Goal: Task Accomplishment & Management: Use online tool/utility

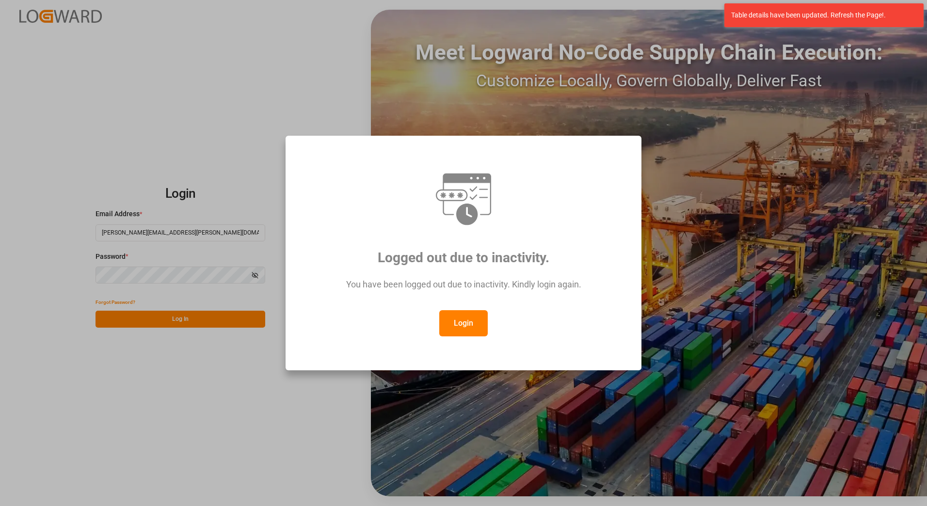
click at [462, 330] on button "Login" at bounding box center [463, 323] width 48 height 26
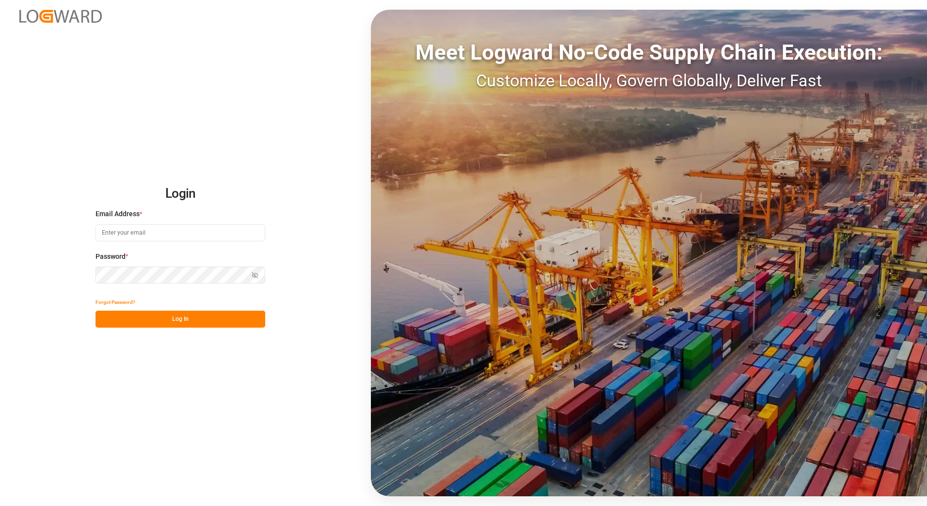
type input "[PERSON_NAME][EMAIL_ADDRESS][PERSON_NAME][DOMAIN_NAME]"
click at [193, 317] on button "Log In" at bounding box center [180, 319] width 170 height 17
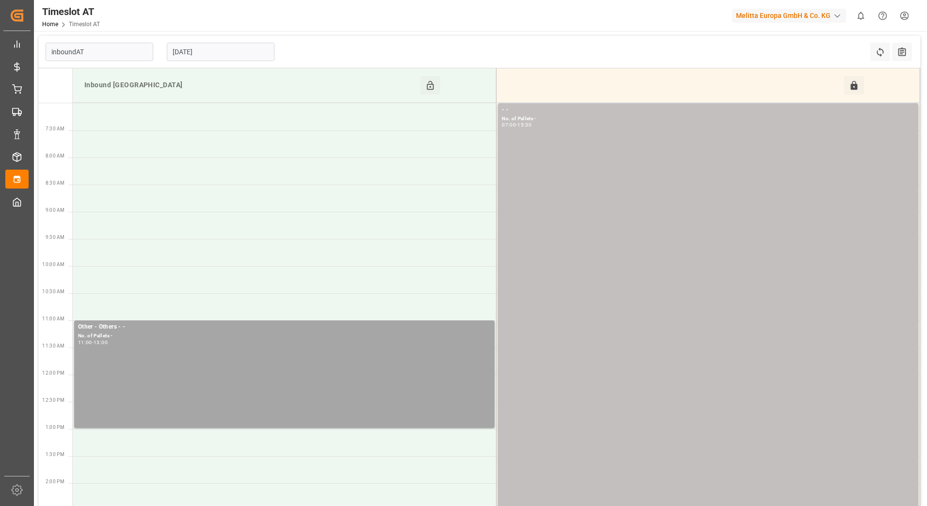
type input "Inbound AT"
click at [229, 50] on input "28-08-2025" at bounding box center [221, 52] width 108 height 18
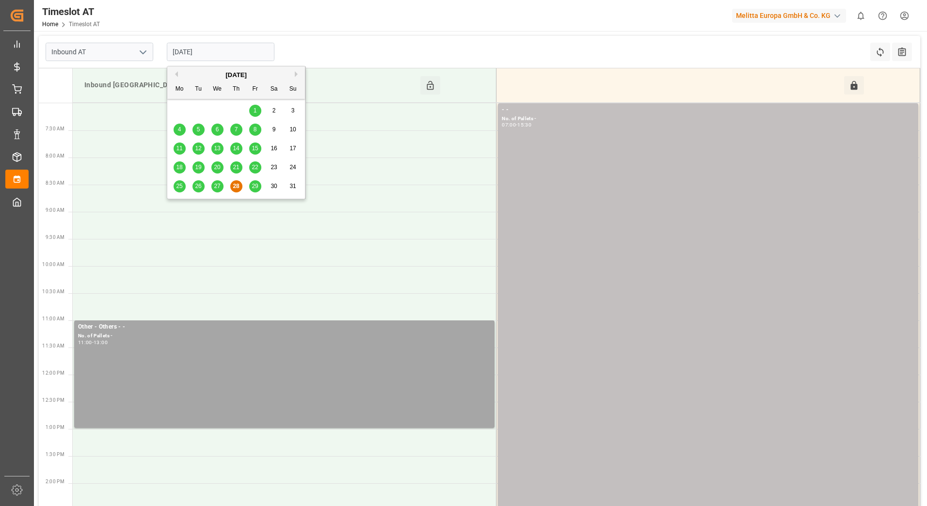
click at [254, 187] on span "29" at bounding box center [255, 186] width 6 height 7
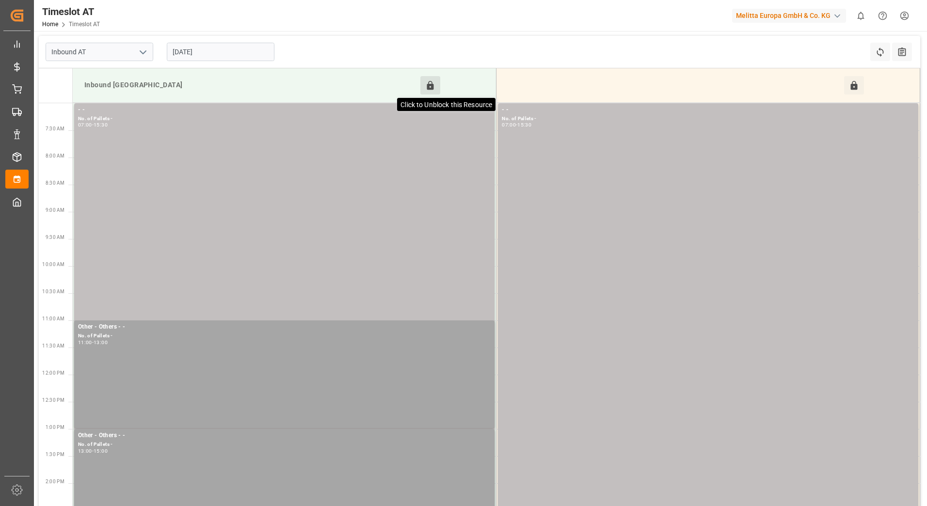
click at [435, 82] on icon at bounding box center [430, 85] width 10 height 10
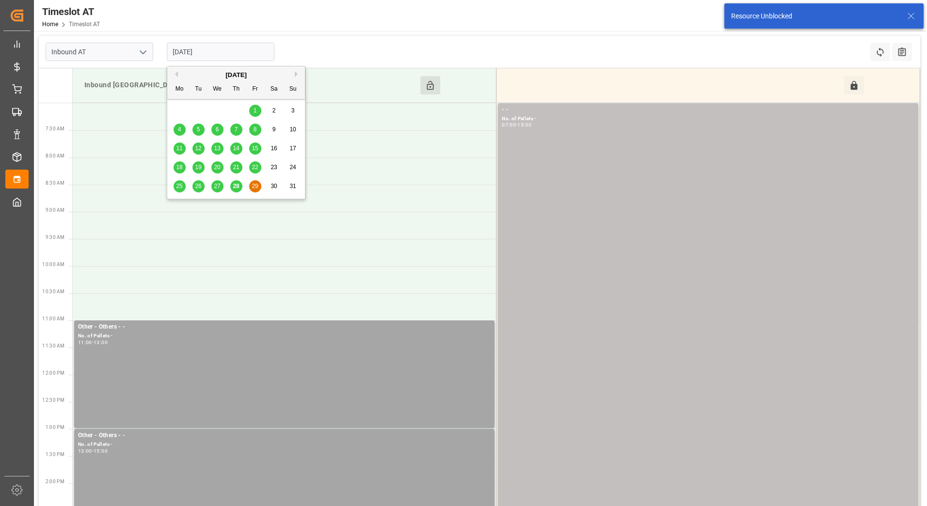
click at [196, 54] on input "[DATE]" at bounding box center [221, 52] width 108 height 18
click at [297, 74] on button "Next Month" at bounding box center [298, 74] width 6 height 6
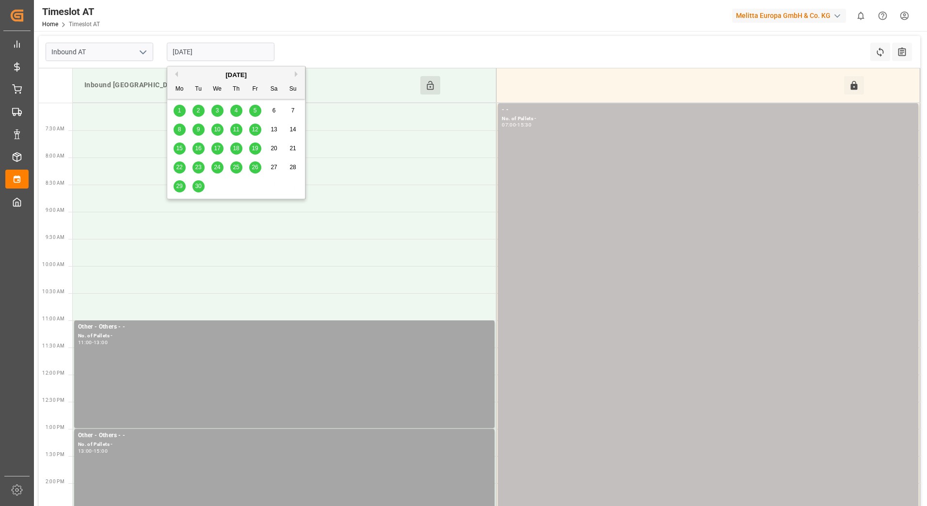
click at [254, 131] on span "12" at bounding box center [255, 129] width 6 height 7
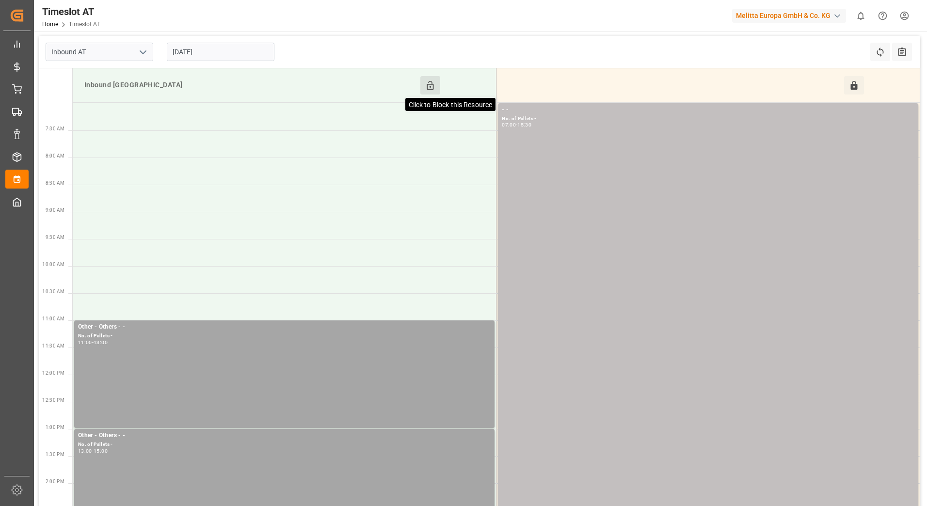
click at [434, 85] on icon at bounding box center [430, 85] width 10 height 10
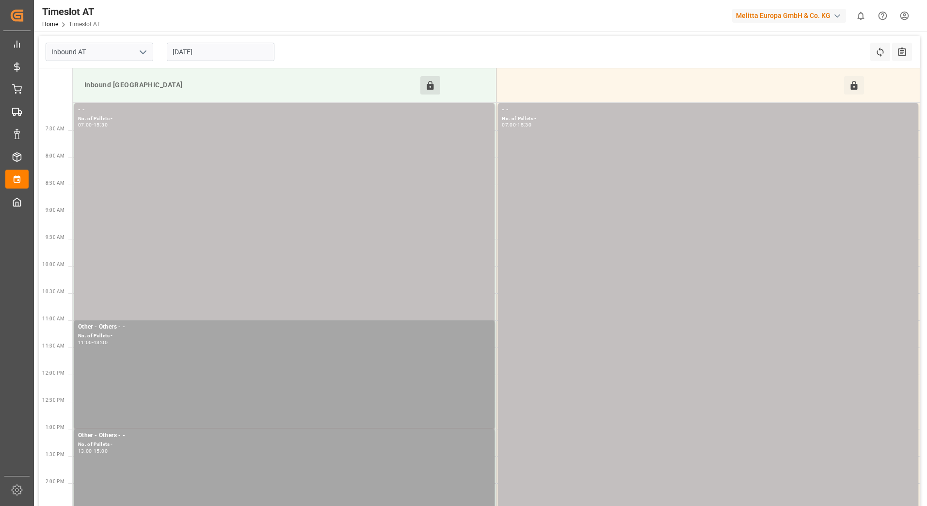
click at [231, 52] on input "12-09-2025" at bounding box center [221, 52] width 108 height 18
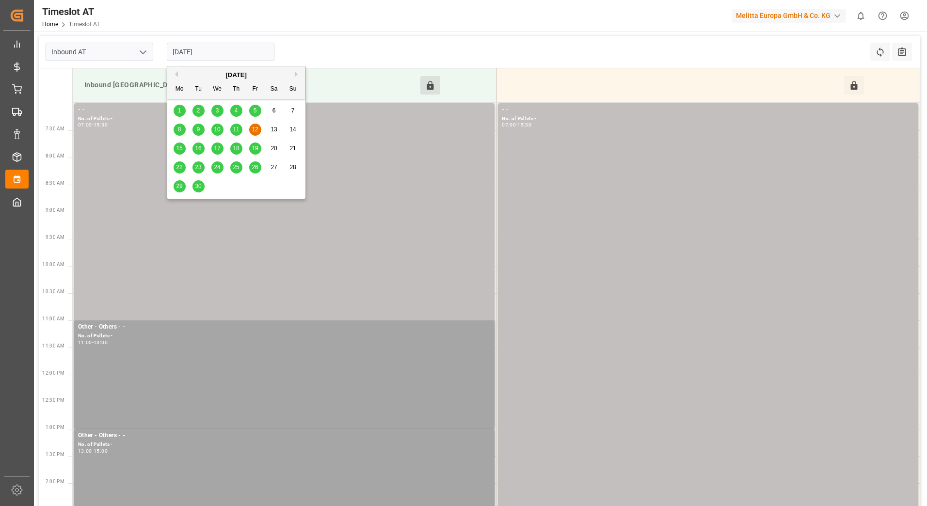
click at [176, 75] on button "Previous Month" at bounding box center [175, 74] width 6 height 6
click at [256, 108] on span "1" at bounding box center [254, 110] width 3 height 7
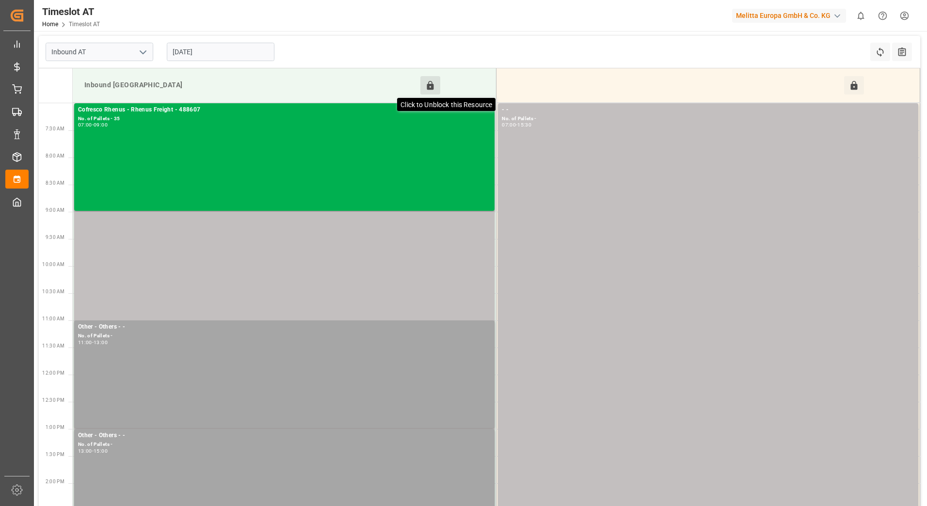
click at [426, 85] on icon at bounding box center [430, 85] width 10 height 10
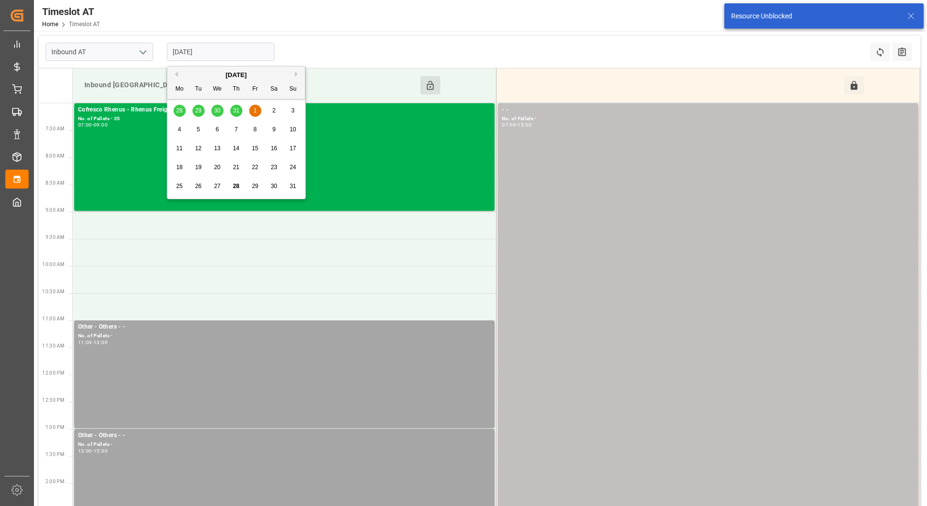
click at [245, 49] on input "01-08-2025" at bounding box center [221, 52] width 108 height 18
click at [257, 184] on span "29" at bounding box center [255, 186] width 6 height 7
type input "[DATE]"
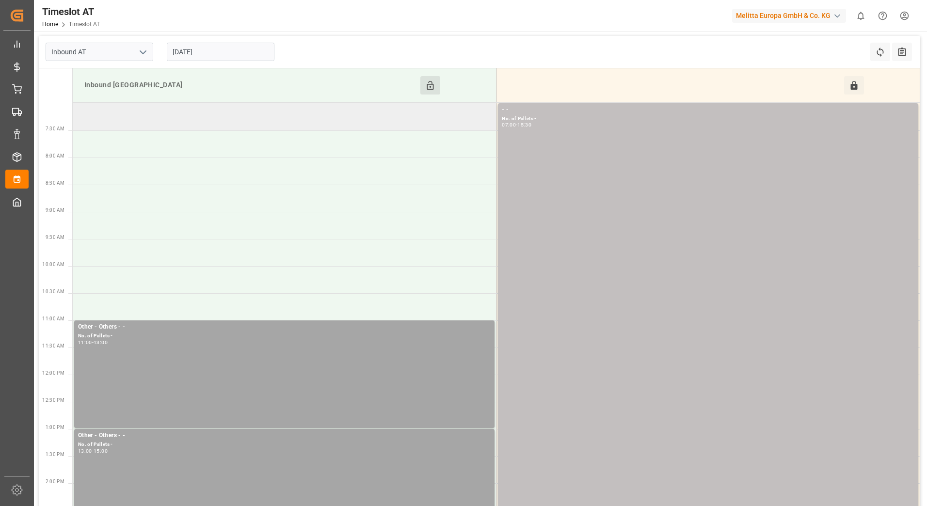
click at [314, 120] on td at bounding box center [285, 116] width 424 height 27
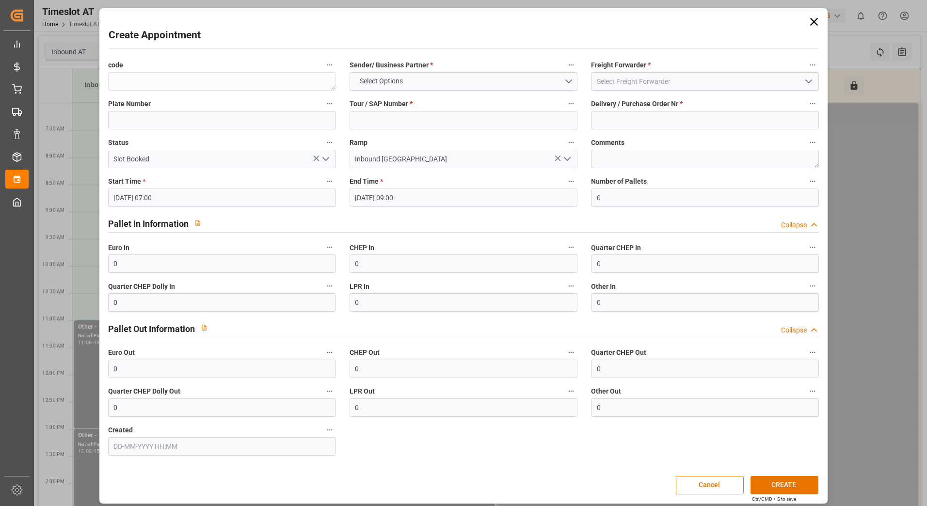
click at [811, 21] on icon at bounding box center [814, 22] width 8 height 8
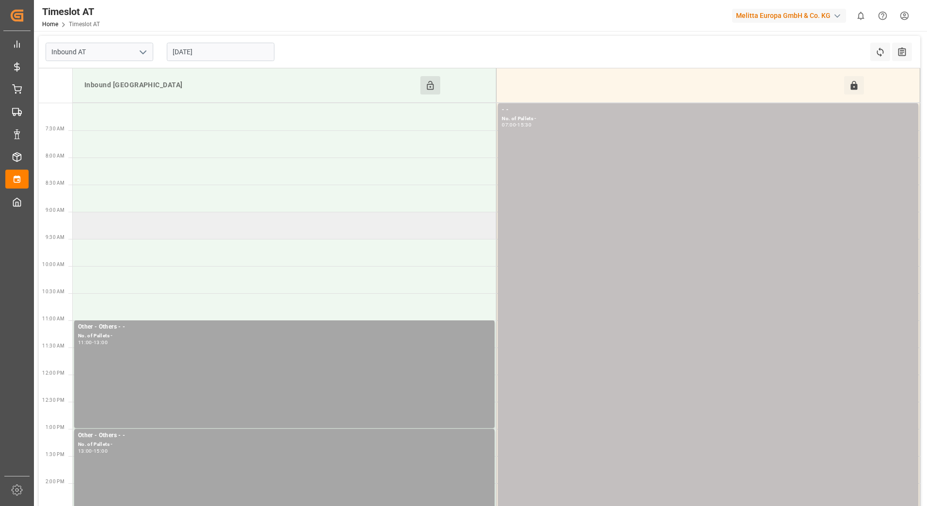
click at [153, 226] on td at bounding box center [285, 225] width 424 height 27
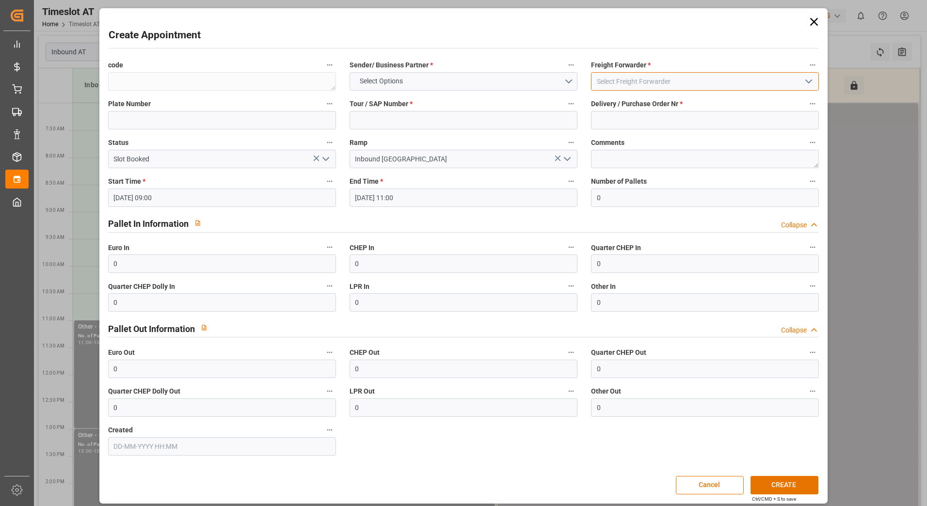
click at [649, 83] on input at bounding box center [705, 81] width 228 height 18
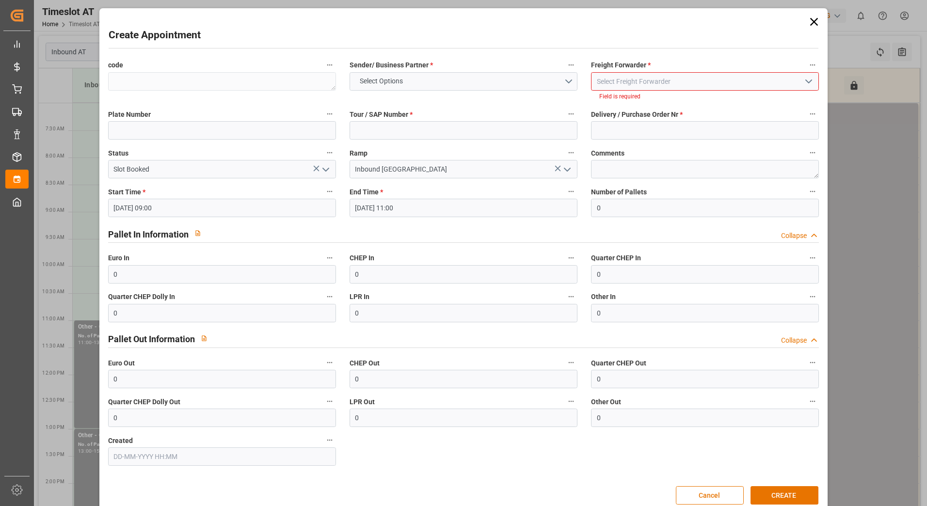
click at [805, 81] on icon "open menu" at bounding box center [808, 82] width 12 height 12
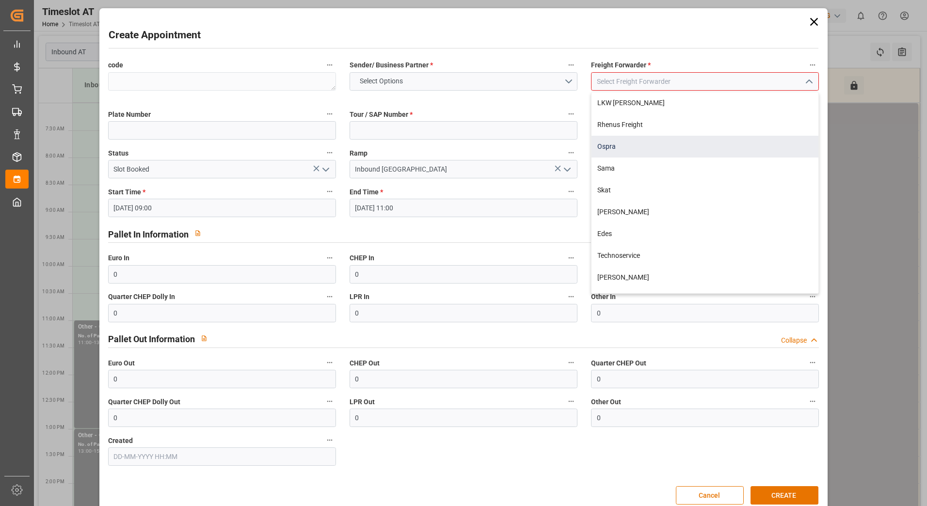
click at [671, 141] on div "Ospra" at bounding box center [704, 147] width 227 height 22
type input "Ospra"
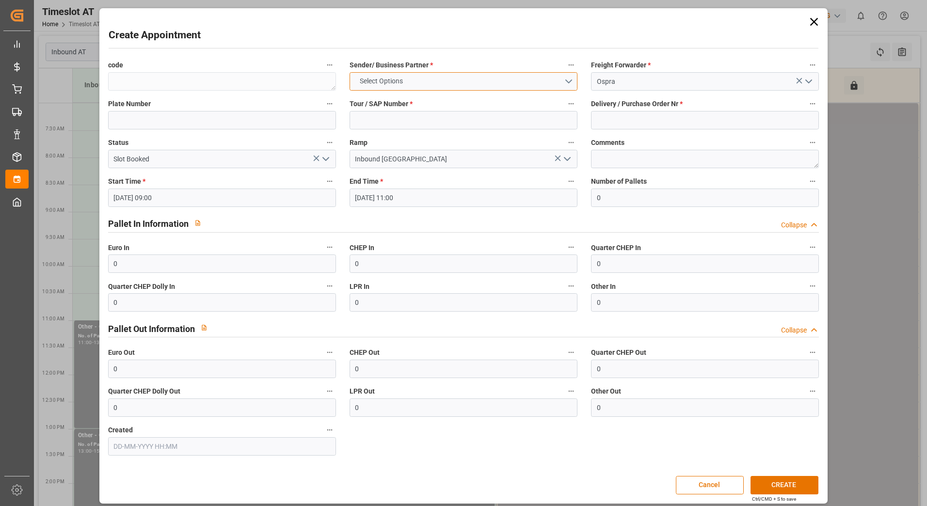
click at [569, 80] on button "Select Options" at bounding box center [463, 81] width 228 height 18
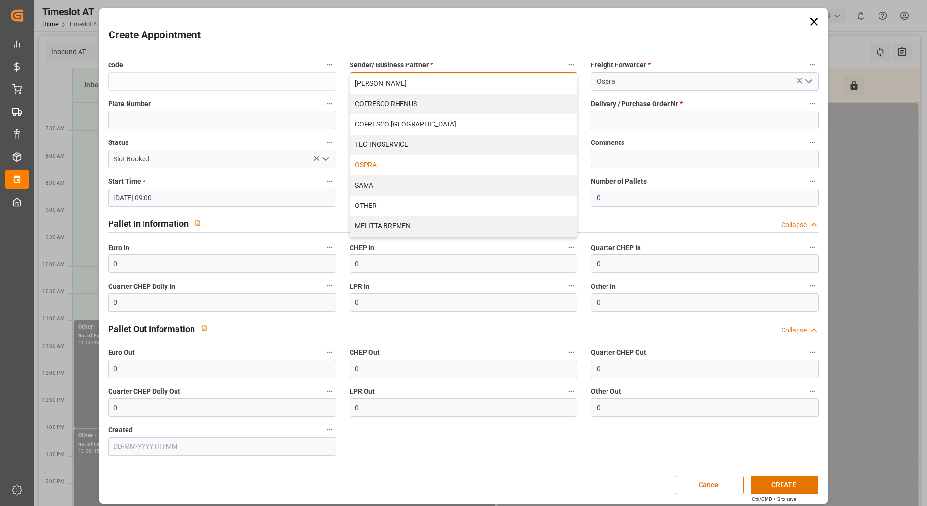
click at [386, 169] on div "OSPRA" at bounding box center [463, 165] width 227 height 20
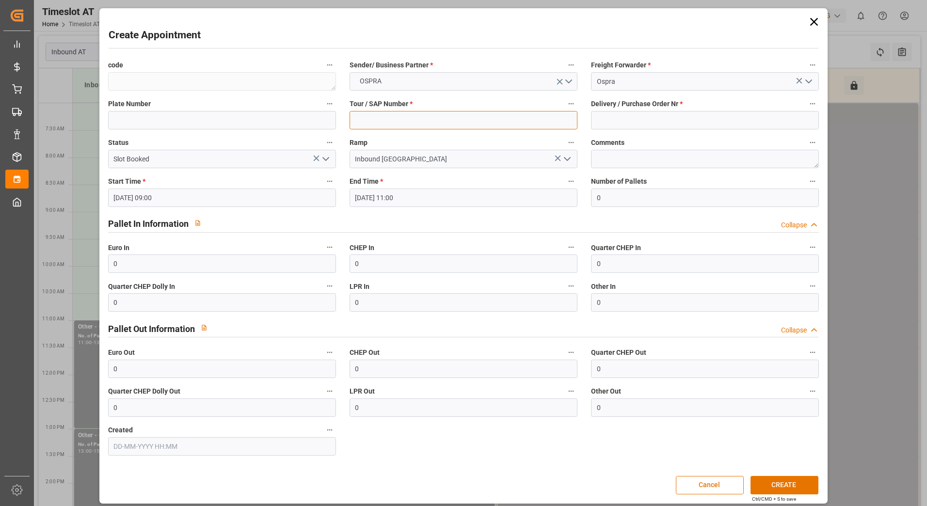
click at [493, 121] on input at bounding box center [463, 120] width 228 height 18
type input "45756269"
click at [613, 118] on input at bounding box center [705, 120] width 228 height 18
type input "-"
click at [644, 194] on input "0" at bounding box center [705, 198] width 228 height 18
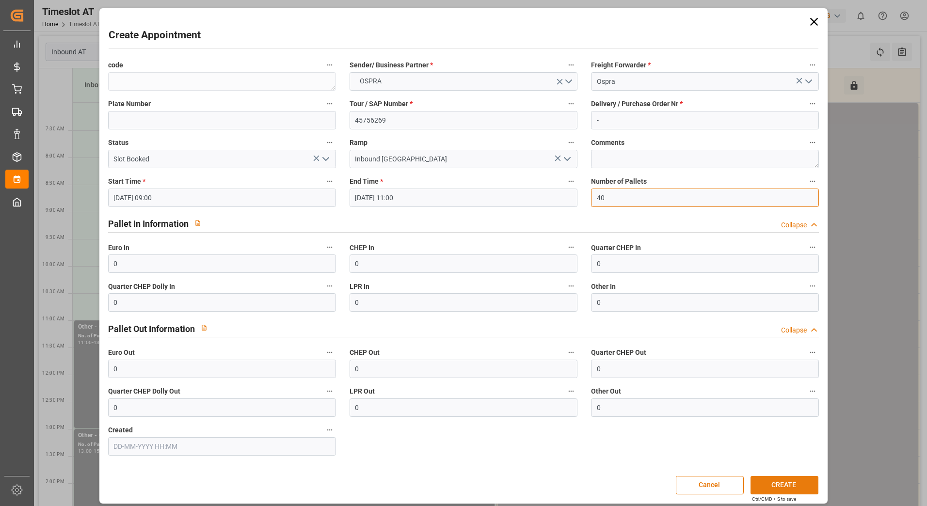
type input "40"
click at [786, 483] on button "CREATE" at bounding box center [784, 485] width 68 height 18
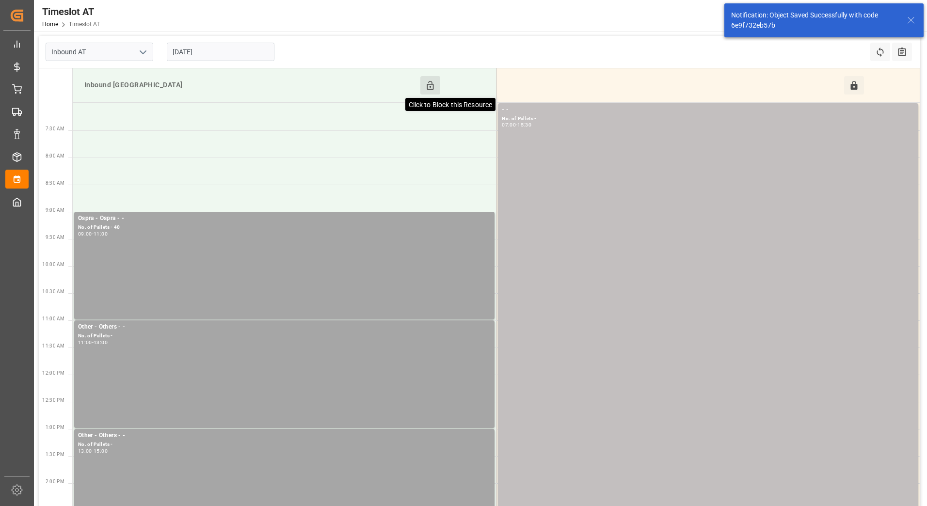
click at [432, 83] on icon at bounding box center [430, 85] width 10 height 10
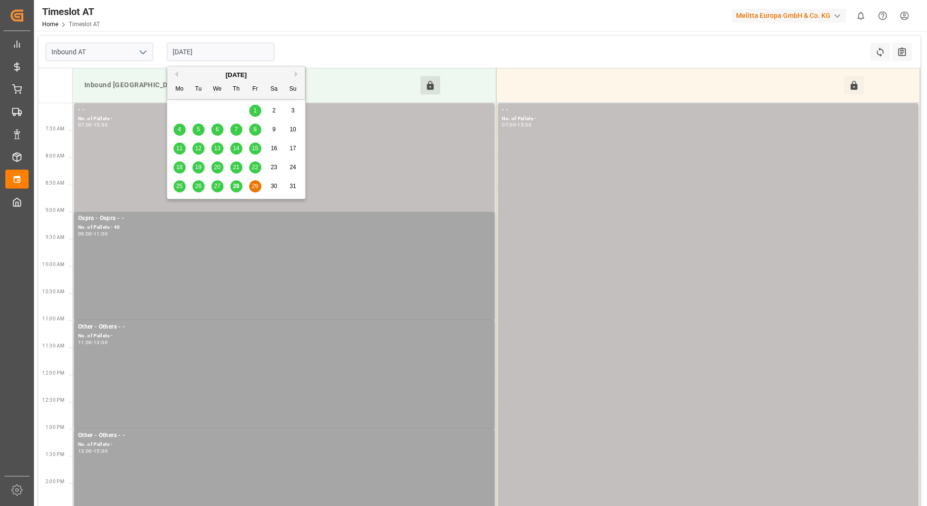
click at [220, 51] on input "[DATE]" at bounding box center [221, 52] width 108 height 18
click at [255, 164] on span "22" at bounding box center [255, 167] width 6 height 7
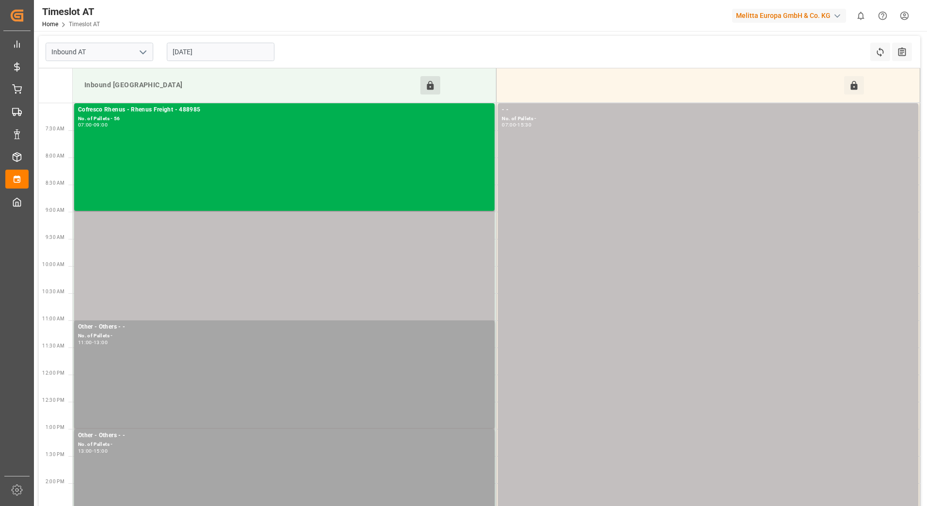
click at [250, 49] on input "[DATE]" at bounding box center [221, 52] width 108 height 18
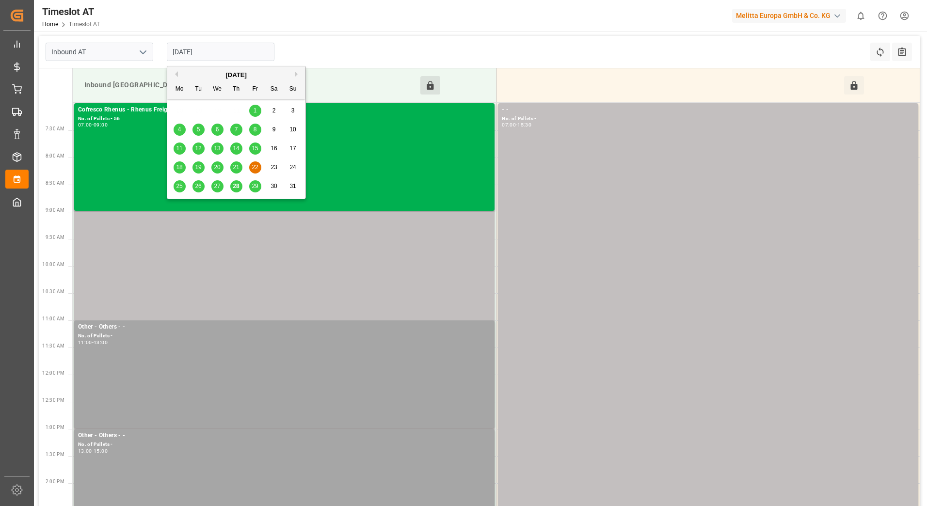
click at [254, 146] on span "15" at bounding box center [255, 148] width 6 height 7
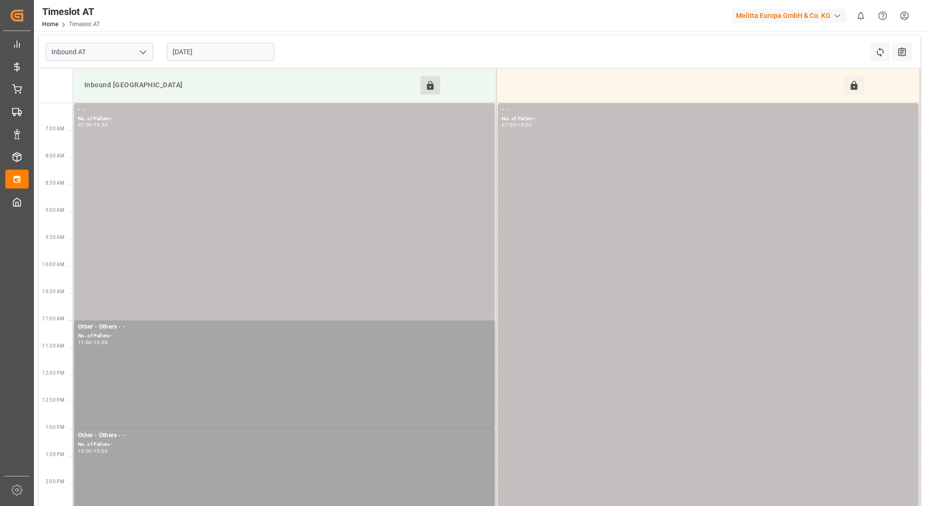
click at [239, 53] on input "15-08-2025" at bounding box center [221, 52] width 108 height 18
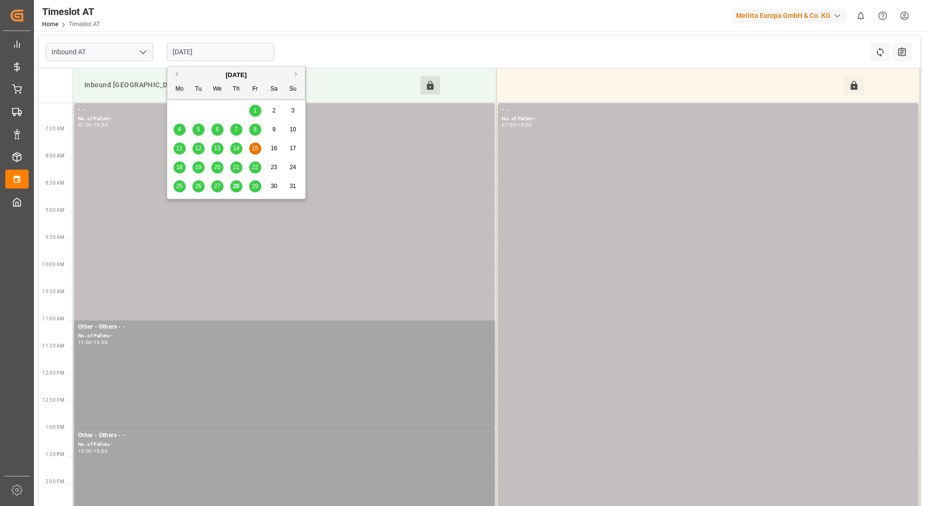
click at [256, 131] on span "8" at bounding box center [254, 129] width 3 height 7
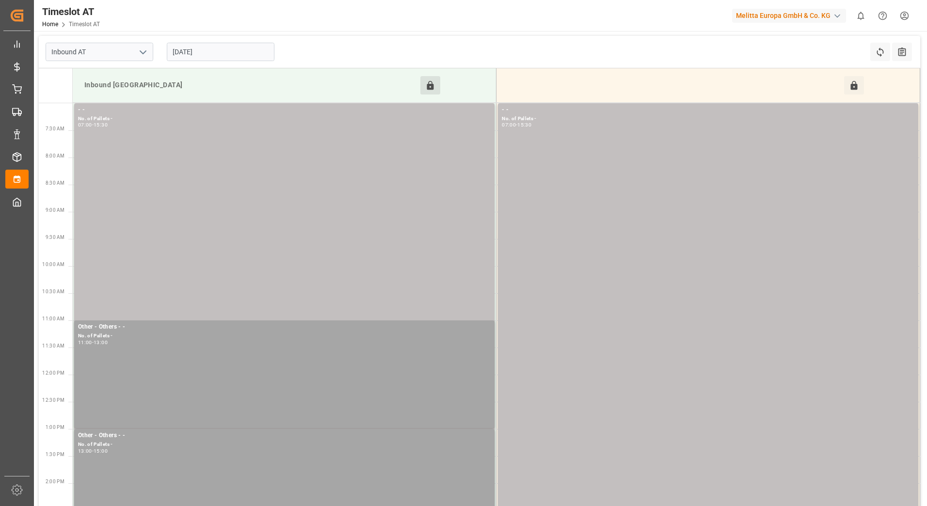
click at [235, 50] on input "[DATE]" at bounding box center [221, 52] width 108 height 18
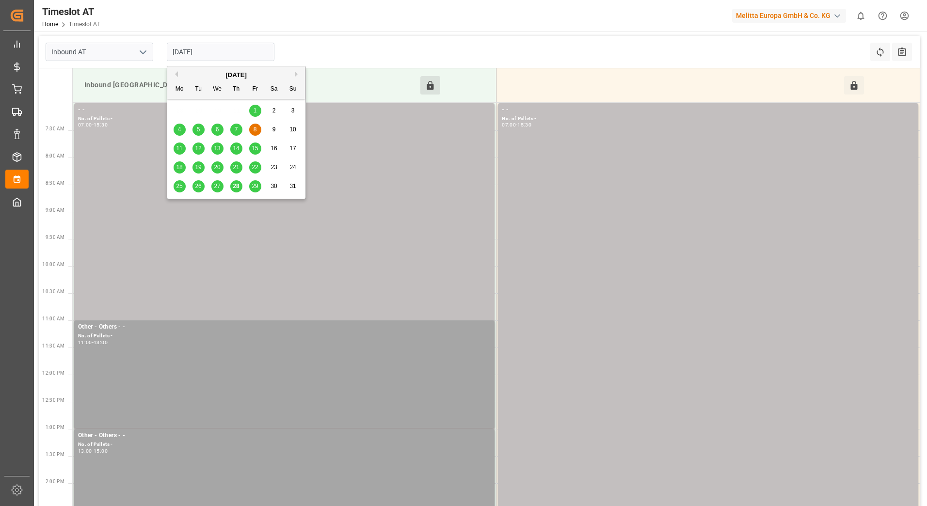
click at [257, 185] on span "29" at bounding box center [255, 186] width 6 height 7
type input "[DATE]"
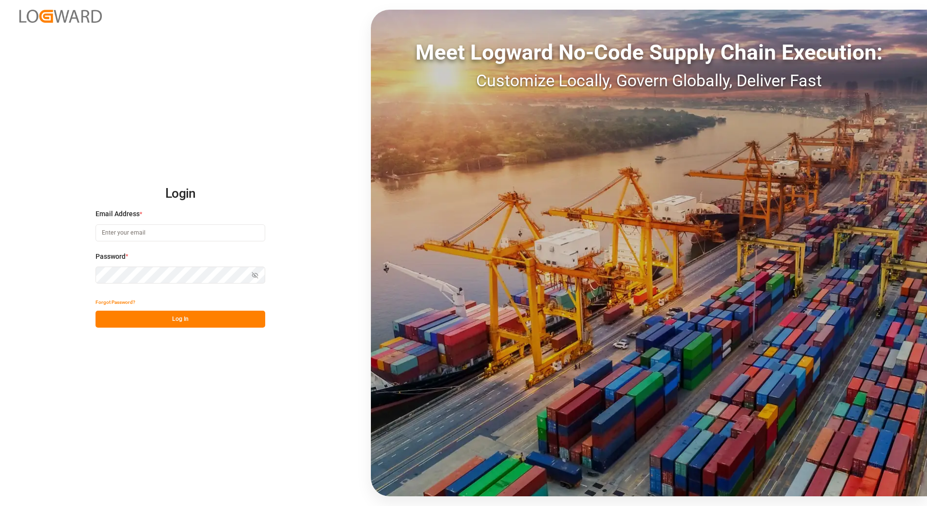
type input "[PERSON_NAME][EMAIL_ADDRESS][PERSON_NAME][DOMAIN_NAME]"
click at [200, 317] on button "Log In" at bounding box center [180, 319] width 170 height 17
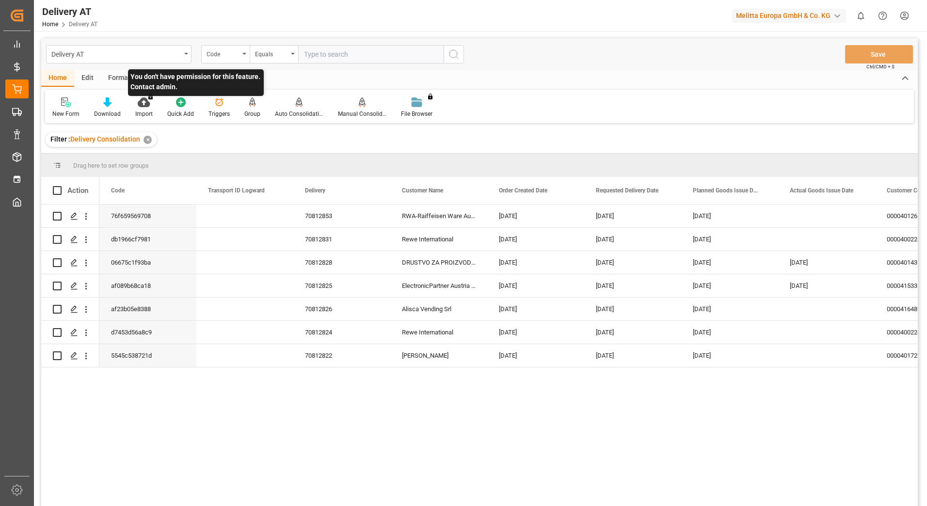
click at [150, 76] on p "You don't have permission for this feature. Contact admin." at bounding box center [196, 82] width 136 height 27
click at [147, 79] on div "View" at bounding box center [153, 78] width 30 height 16
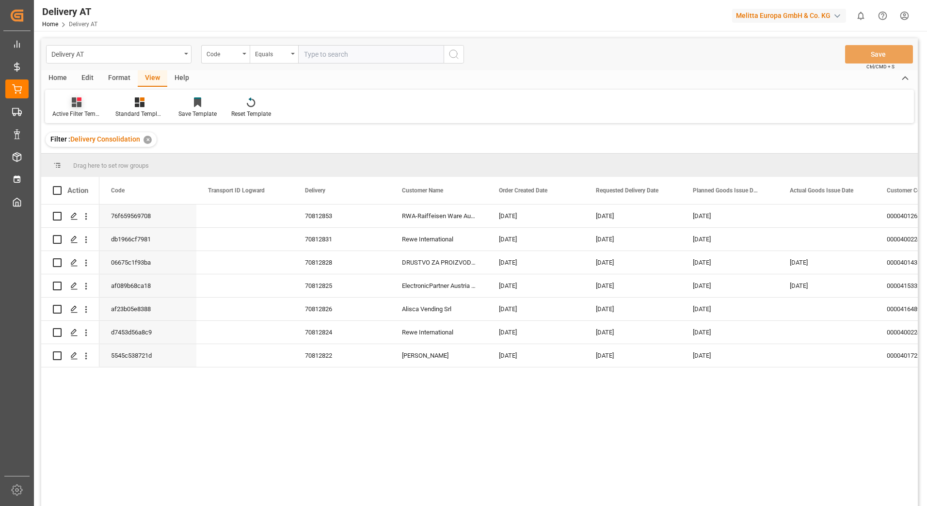
click at [69, 107] on div at bounding box center [76, 102] width 48 height 10
click at [55, 191] on span at bounding box center [57, 190] width 9 height 9
click at [60, 186] on input "checkbox" at bounding box center [60, 186] width 0 height 0
checkbox input "true"
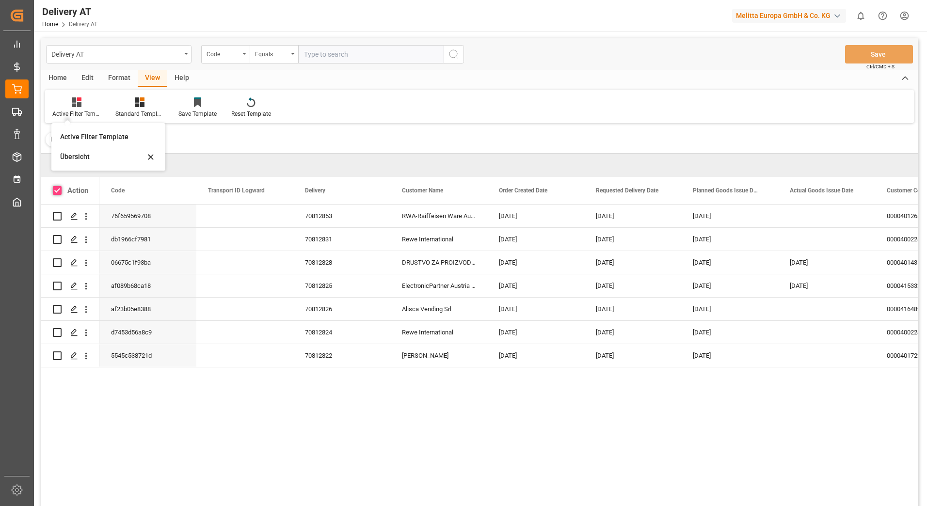
checkbox input "true"
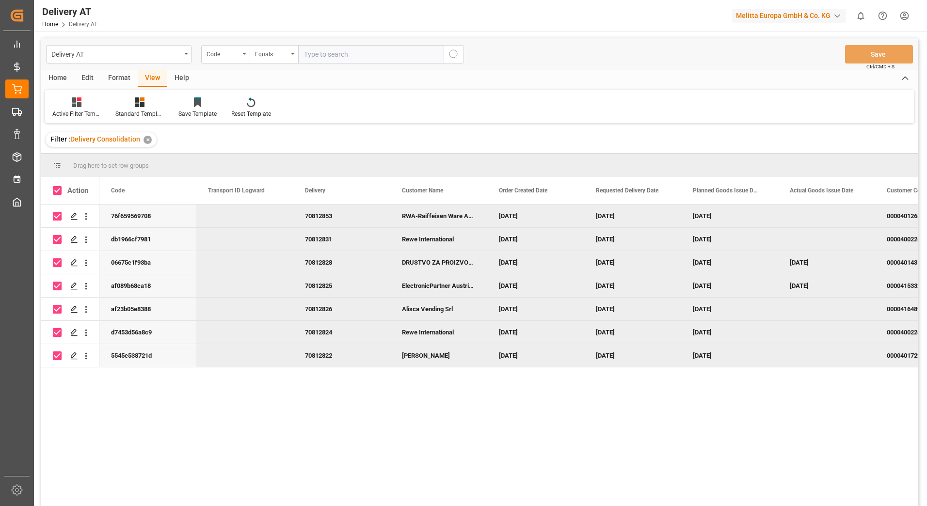
click at [57, 79] on div "Home" at bounding box center [57, 78] width 33 height 16
click at [284, 110] on div "Auto Consolidation" at bounding box center [299, 114] width 48 height 9
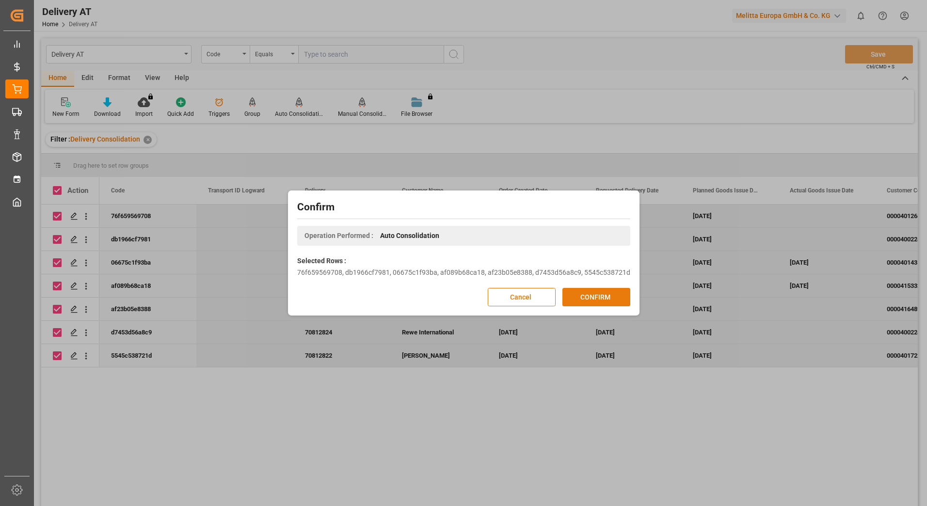
click at [582, 293] on button "CONFIRM" at bounding box center [596, 297] width 68 height 18
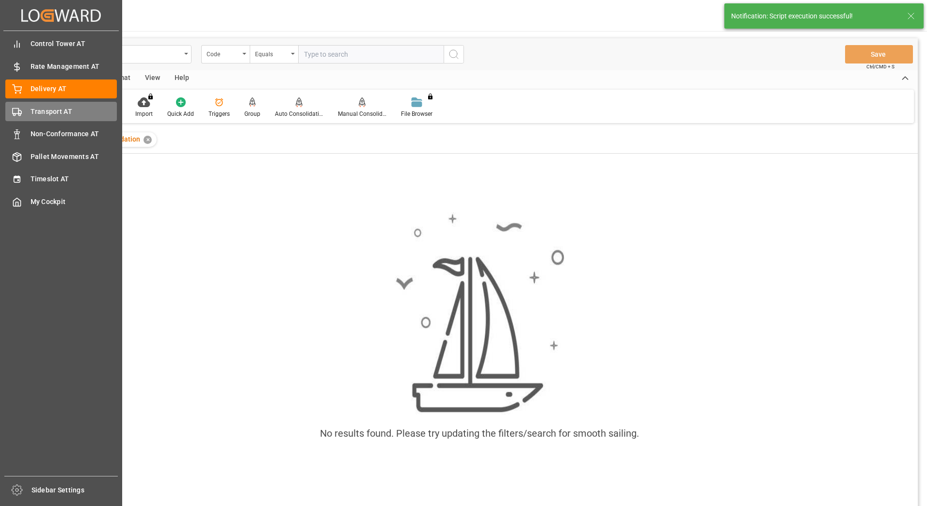
click at [19, 111] on polygon at bounding box center [19, 111] width 3 height 3
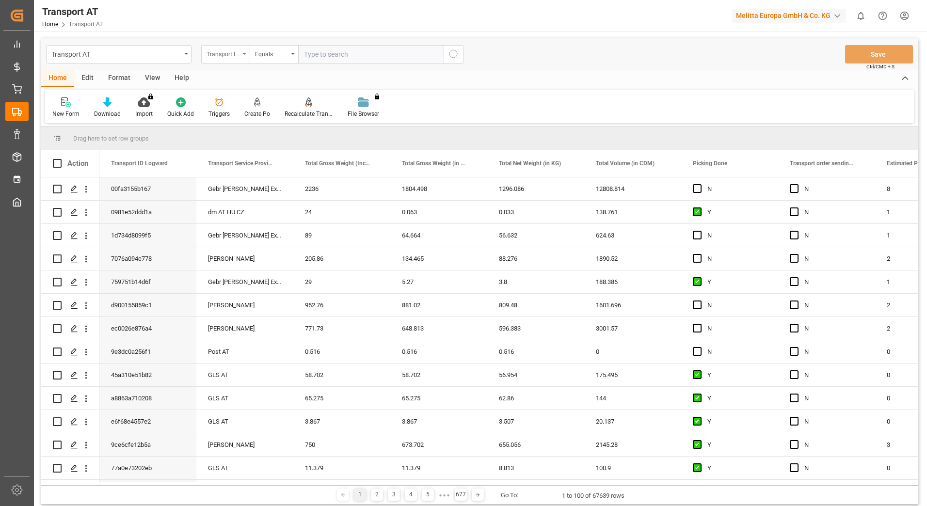
click at [220, 56] on div "Transport ID Logward" at bounding box center [222, 52] width 33 height 11
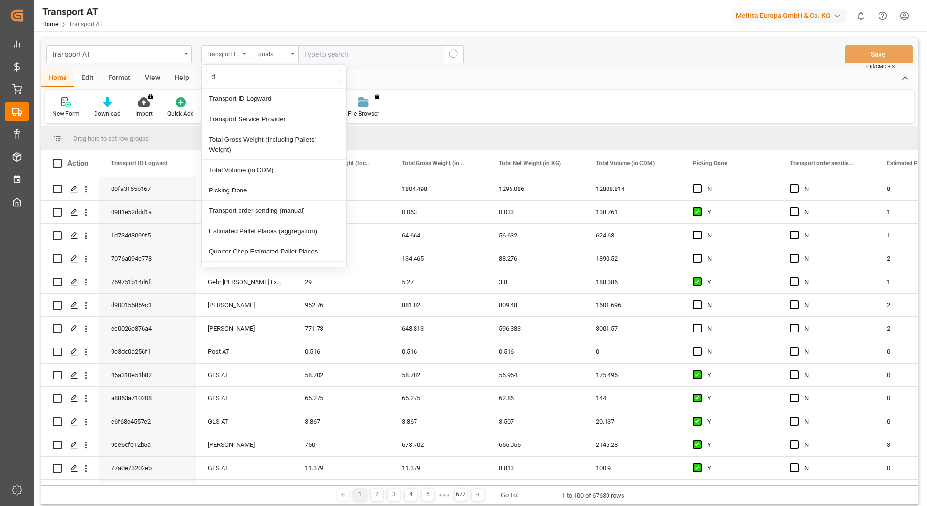
type input "do"
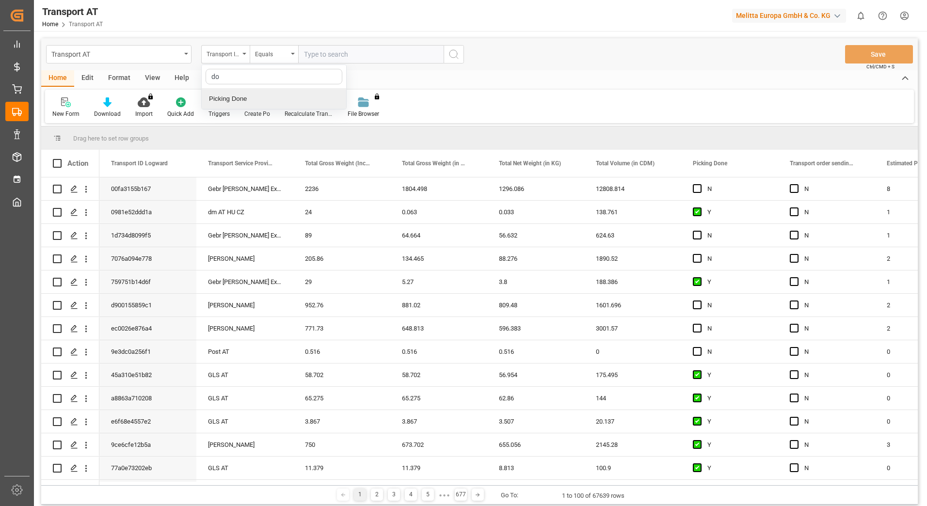
click at [239, 96] on div "Picking Done" at bounding box center [274, 99] width 144 height 20
click at [359, 61] on input "text" at bounding box center [370, 54] width 145 height 18
type input "Y"
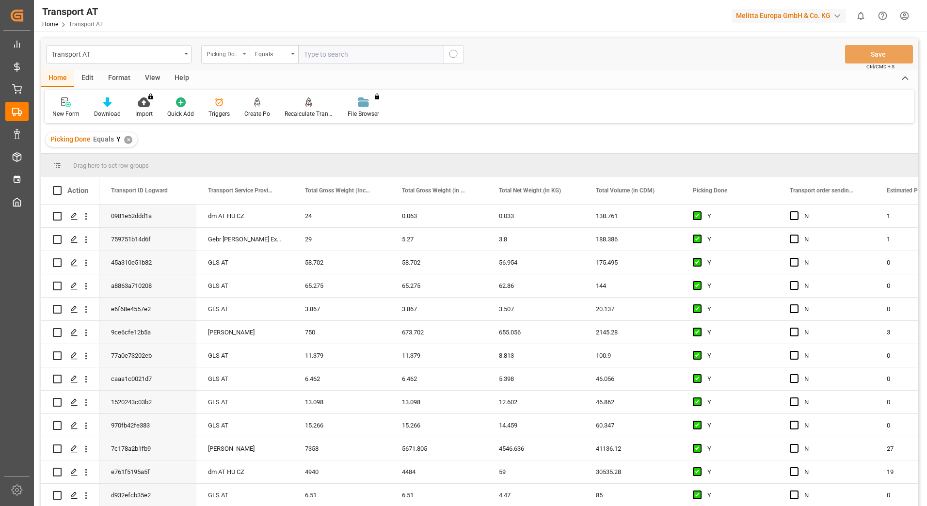
click at [245, 56] on div "Picking Done" at bounding box center [225, 54] width 48 height 18
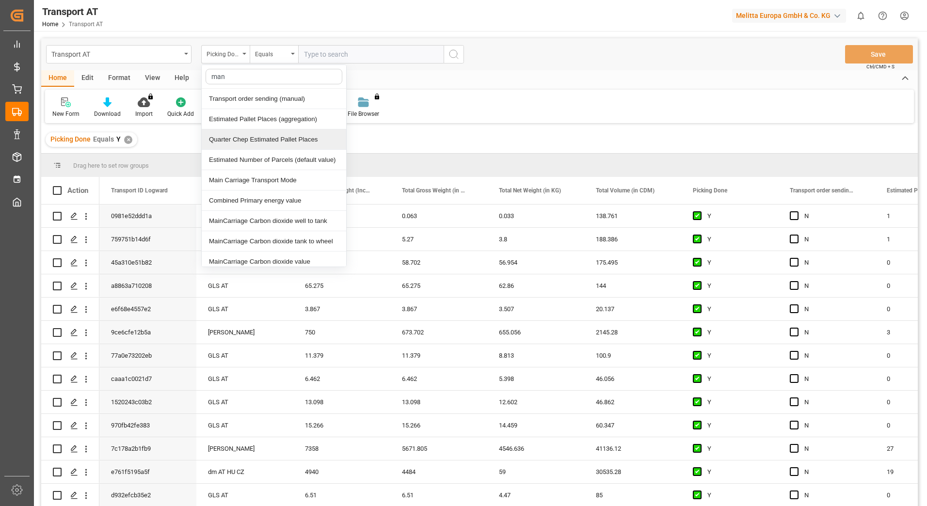
type input "manu"
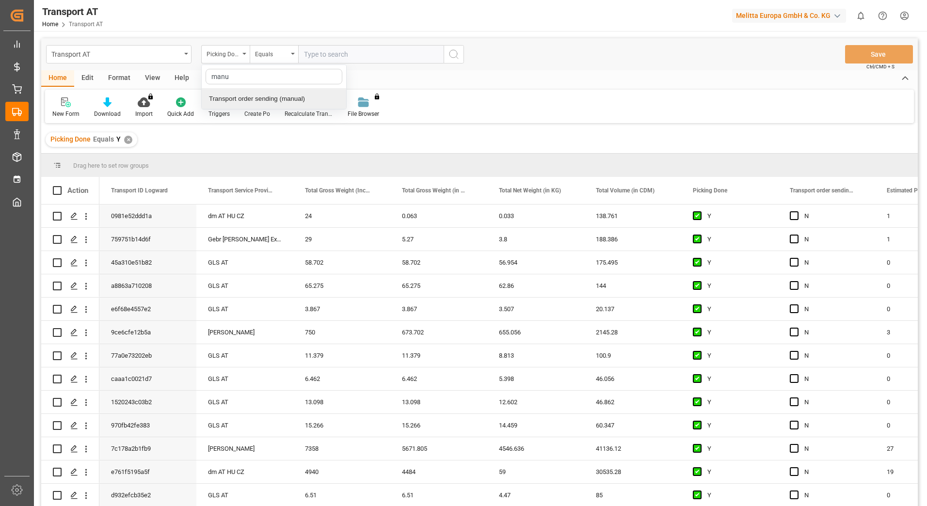
click at [254, 90] on div "Transport order sending (manual)" at bounding box center [274, 99] width 144 height 20
click at [341, 63] on input "text" at bounding box center [370, 54] width 145 height 18
type input "N"
click at [244, 55] on div "Transport order sending (manual)" at bounding box center [225, 54] width 48 height 18
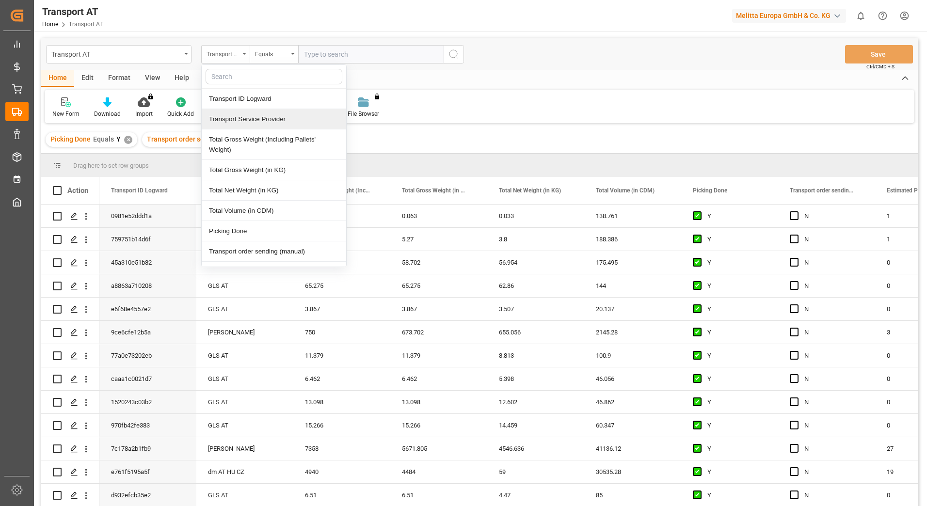
click at [245, 116] on div "Transport Service Provider" at bounding box center [274, 119] width 144 height 20
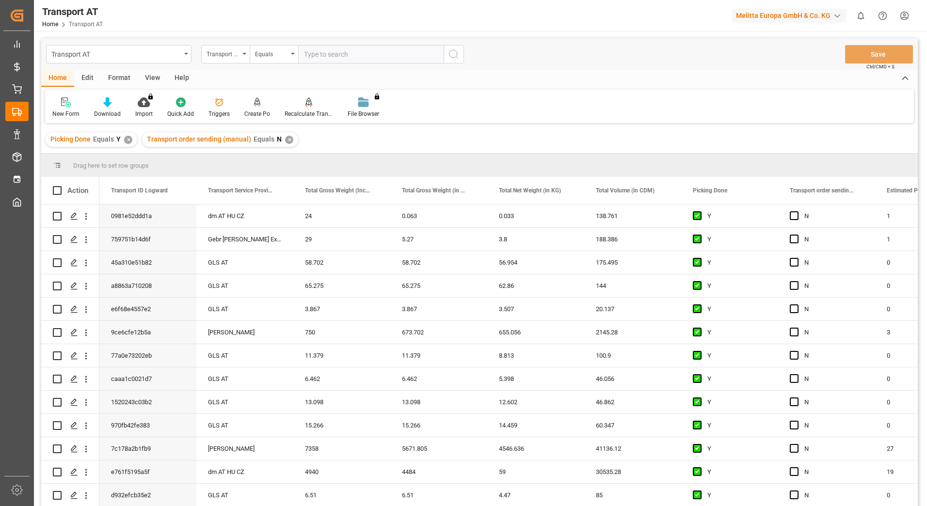
click at [312, 60] on input "text" at bounding box center [370, 54] width 145 height 18
type input "gebr [PERSON_NAME]"
click at [161, 75] on div "View" at bounding box center [153, 78] width 30 height 16
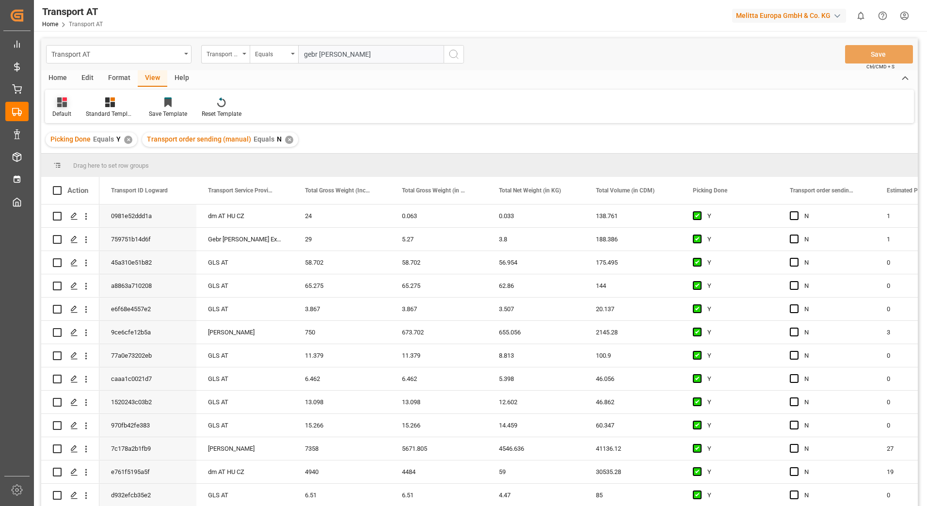
click at [61, 111] on div "Default" at bounding box center [61, 114] width 19 height 9
click at [93, 195] on div "data transmission" at bounding box center [99, 196] width 85 height 10
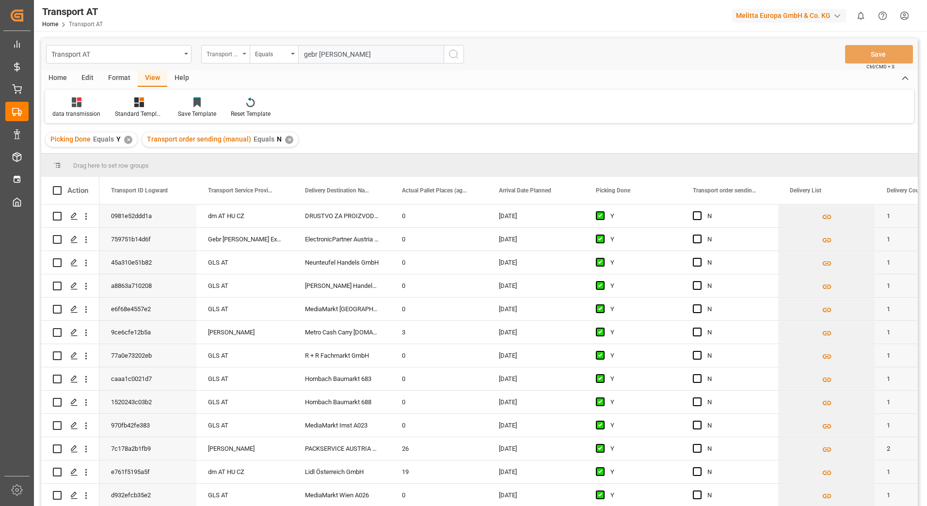
click at [239, 55] on div "Transport Service Provider" at bounding box center [225, 54] width 48 height 18
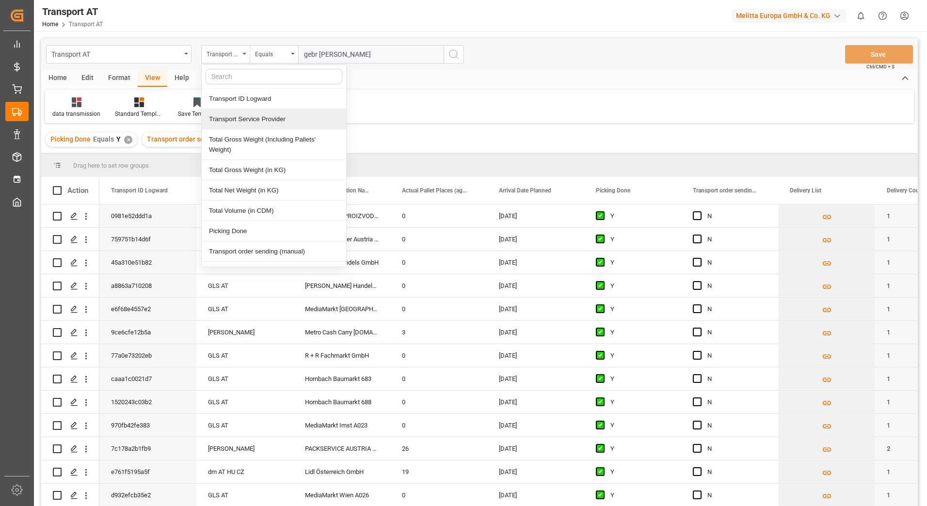
click at [245, 122] on div "Transport Service Provider" at bounding box center [274, 119] width 144 height 20
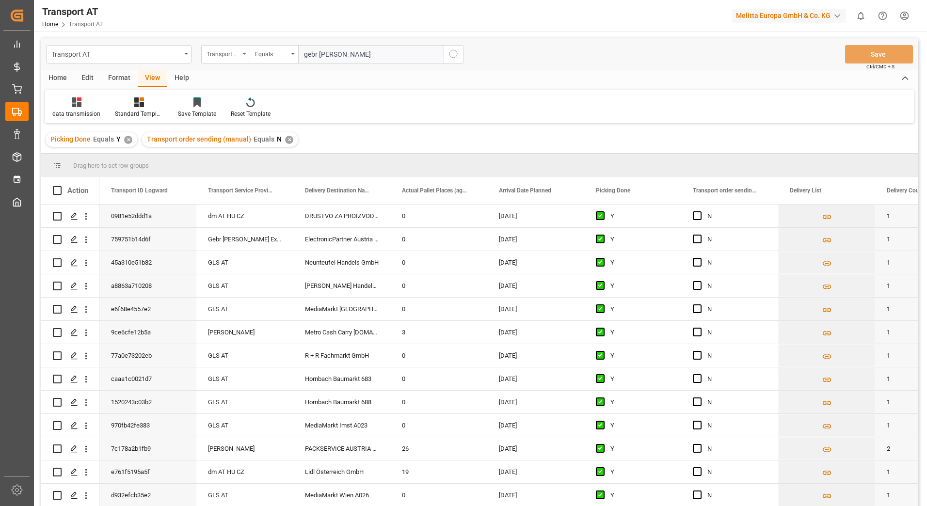
click at [322, 55] on input "gebr [PERSON_NAME]" at bounding box center [370, 54] width 145 height 18
click at [454, 54] on icon "search button" at bounding box center [454, 54] width 12 height 12
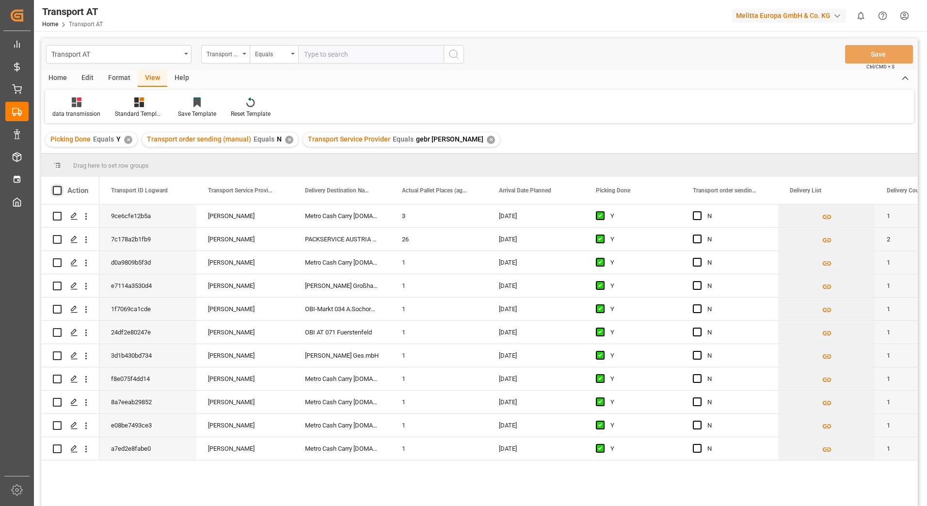
click at [56, 189] on span at bounding box center [57, 190] width 9 height 9
click at [60, 186] on input "checkbox" at bounding box center [60, 186] width 0 height 0
checkbox input "true"
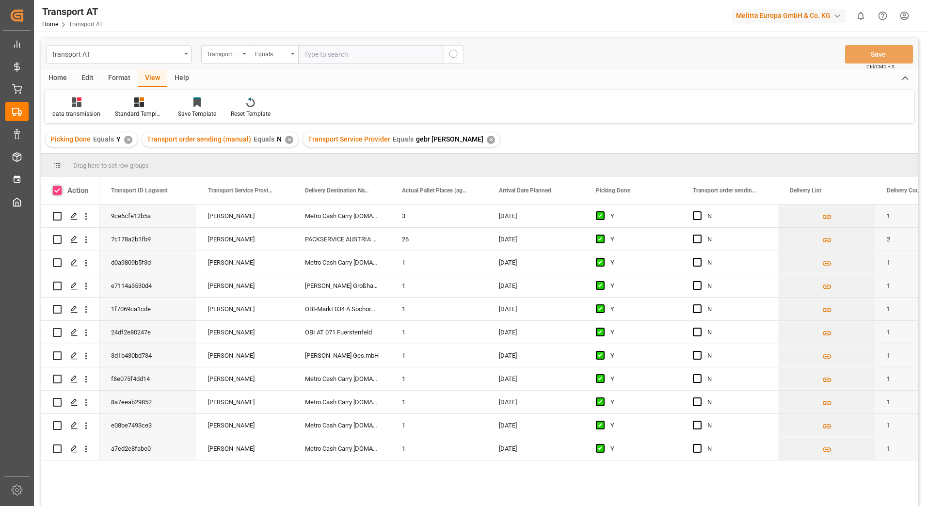
checkbox input "true"
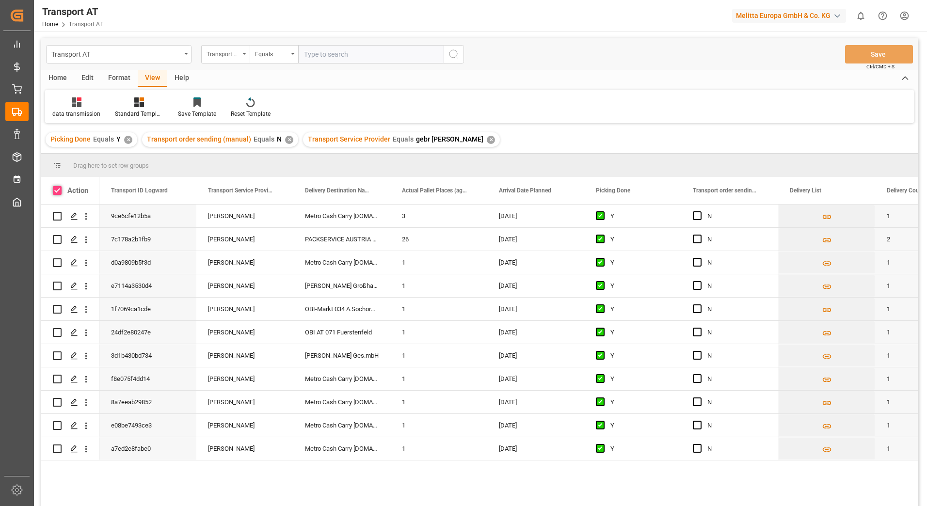
checkbox input "true"
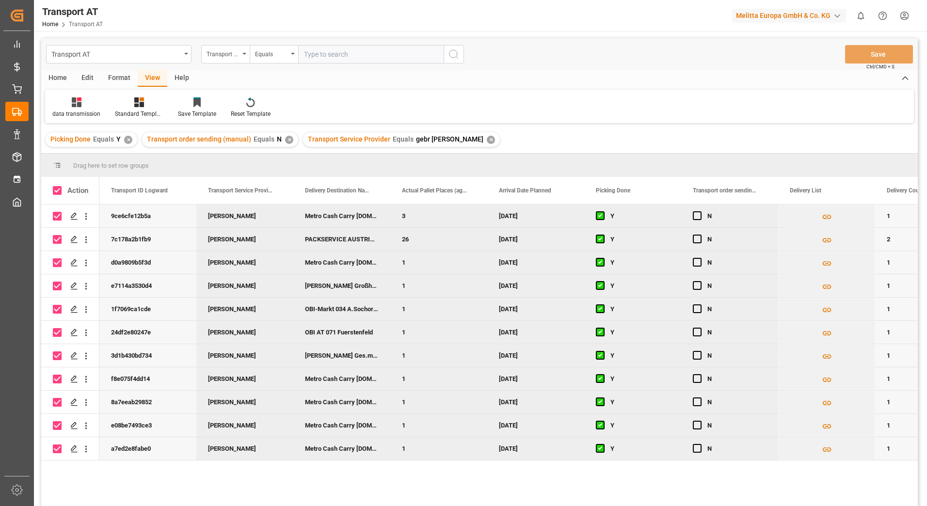
drag, startPoint x: 695, startPoint y: 218, endPoint x: 696, endPoint y: 230, distance: 12.1
click at [695, 218] on span "Press SPACE to deselect this row." at bounding box center [696, 215] width 9 height 9
click at [700, 211] on input "Press SPACE to deselect this row." at bounding box center [700, 211] width 0 height 0
click at [699, 242] on span "Press SPACE to deselect this row." at bounding box center [696, 239] width 9 height 9
click at [700, 235] on input "Press SPACE to deselect this row." at bounding box center [700, 235] width 0 height 0
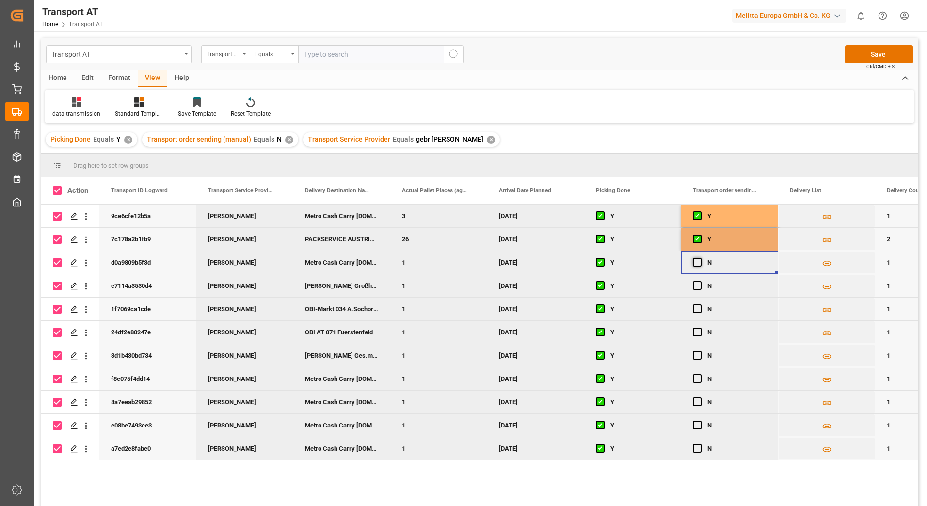
click at [696, 256] on div "Press SPACE to deselect this row." at bounding box center [699, 263] width 15 height 22
click at [696, 263] on span "Press SPACE to deselect this row." at bounding box center [696, 262] width 9 height 9
click at [700, 258] on input "Press SPACE to deselect this row." at bounding box center [700, 258] width 0 height 0
click at [697, 286] on span "Press SPACE to deselect this row." at bounding box center [696, 285] width 9 height 9
click at [700, 281] on input "Press SPACE to deselect this row." at bounding box center [700, 281] width 0 height 0
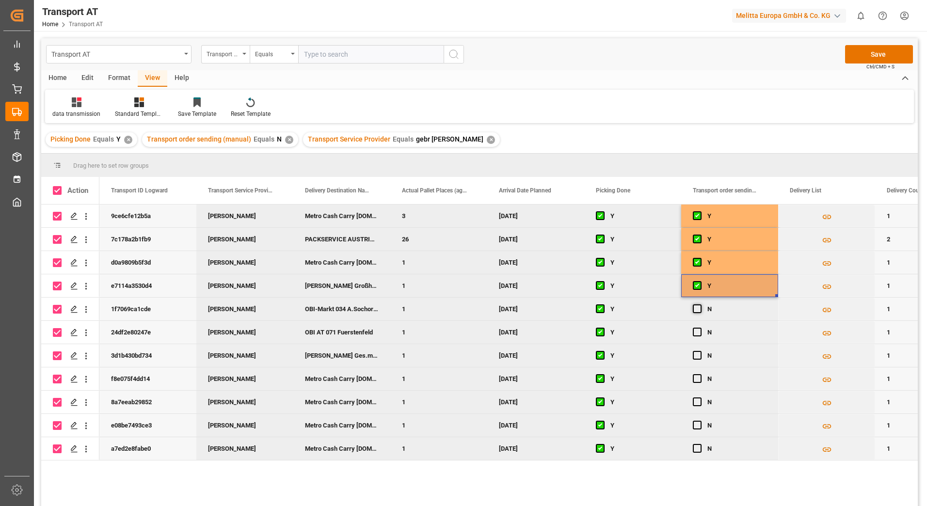
click at [696, 307] on span "Press SPACE to deselect this row." at bounding box center [696, 308] width 9 height 9
click at [700, 304] on input "Press SPACE to deselect this row." at bounding box center [700, 304] width 0 height 0
drag, startPoint x: 696, startPoint y: 328, endPoint x: 696, endPoint y: 338, distance: 10.2
click at [696, 330] on div "Press SPACE to deselect this row." at bounding box center [699, 332] width 15 height 22
click at [698, 335] on span "Press SPACE to deselect this row." at bounding box center [696, 332] width 9 height 9
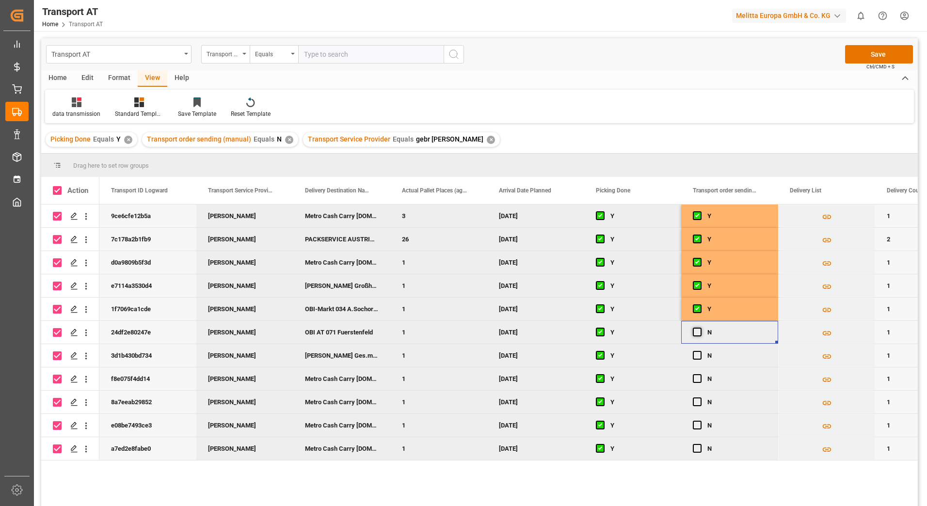
click at [700, 328] on input "Press SPACE to deselect this row." at bounding box center [700, 328] width 0 height 0
click at [696, 359] on span "Press SPACE to deselect this row." at bounding box center [696, 355] width 9 height 9
click at [700, 351] on input "Press SPACE to deselect this row." at bounding box center [700, 351] width 0 height 0
click at [695, 382] on span "Press SPACE to deselect this row." at bounding box center [696, 378] width 9 height 9
click at [700, 374] on input "Press SPACE to deselect this row." at bounding box center [700, 374] width 0 height 0
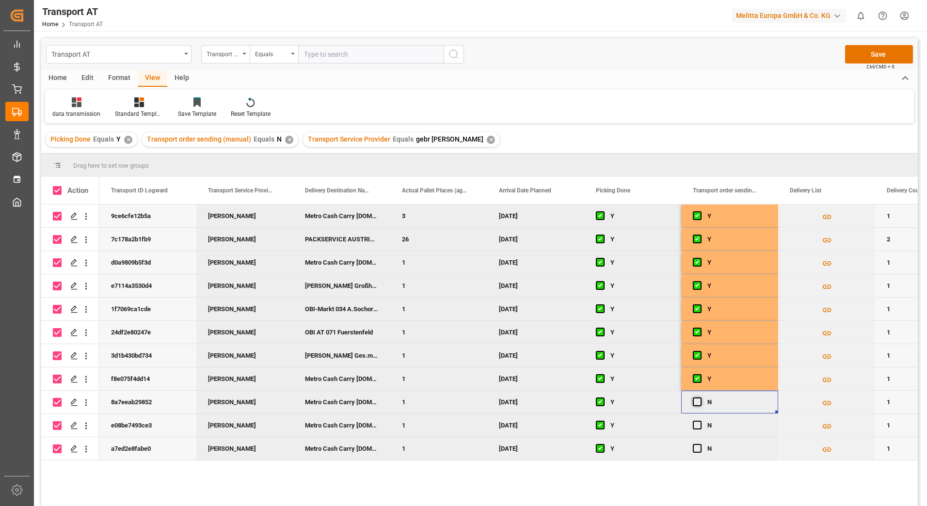
click at [695, 402] on span "Press SPACE to deselect this row." at bounding box center [696, 401] width 9 height 9
click at [700, 397] on input "Press SPACE to deselect this row." at bounding box center [700, 397] width 0 height 0
click at [699, 426] on span "Press SPACE to deselect this row." at bounding box center [696, 425] width 9 height 9
click at [700, 421] on input "Press SPACE to deselect this row." at bounding box center [700, 421] width 0 height 0
click at [696, 449] on span "Press SPACE to deselect this row." at bounding box center [696, 448] width 9 height 9
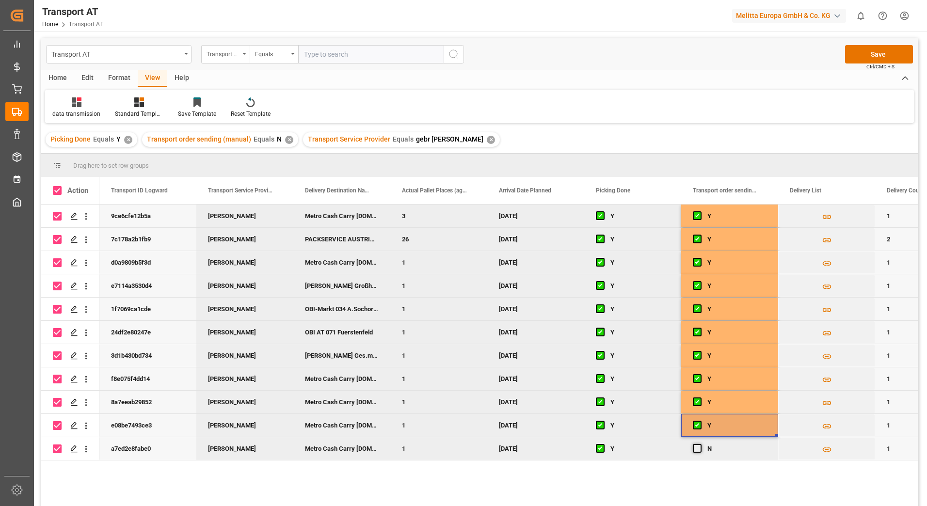
click at [700, 444] on input "Press SPACE to deselect this row." at bounding box center [700, 444] width 0 height 0
click at [896, 59] on button "Save" at bounding box center [879, 54] width 68 height 18
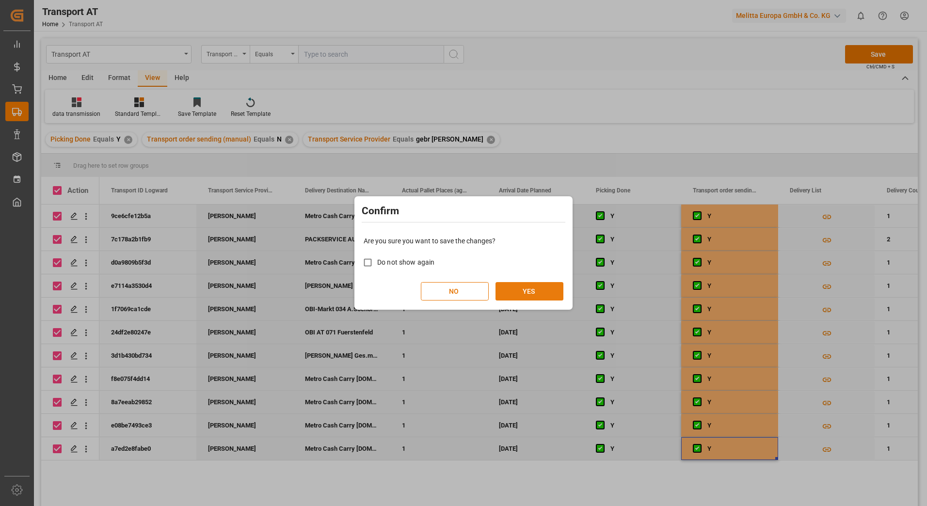
click at [541, 287] on button "YES" at bounding box center [529, 291] width 68 height 18
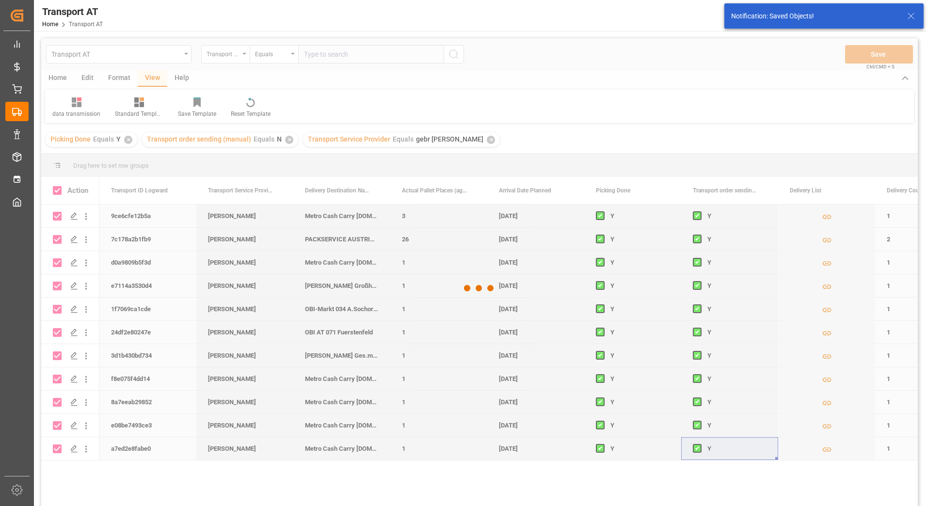
checkbox input "false"
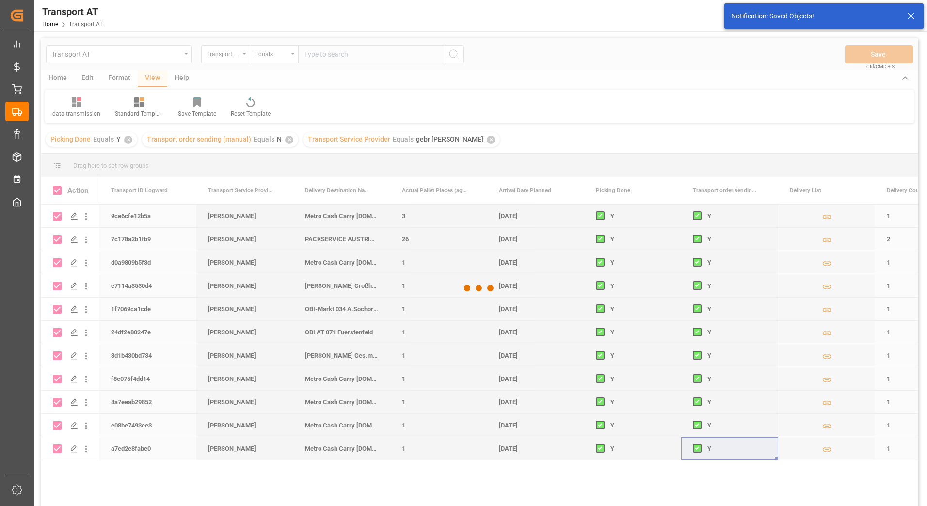
checkbox input "false"
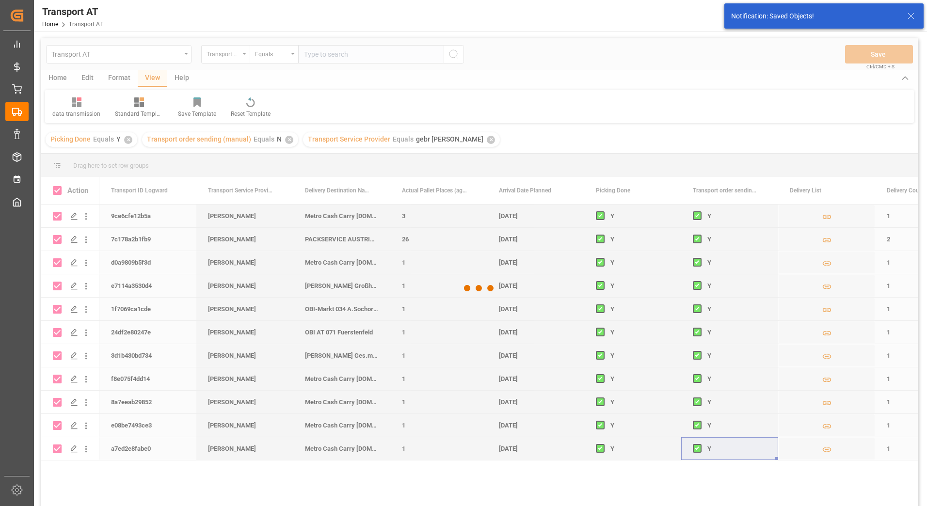
checkbox input "false"
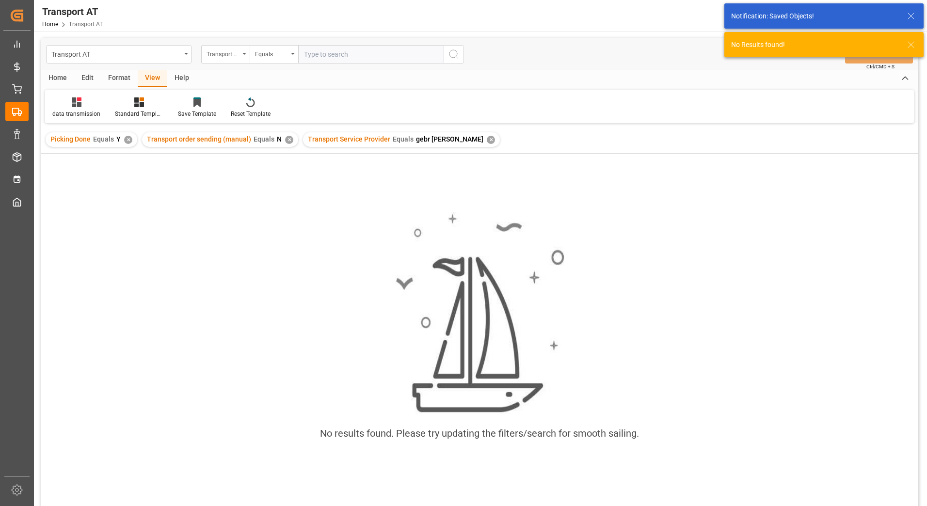
click at [487, 141] on div "✕" at bounding box center [491, 140] width 8 height 8
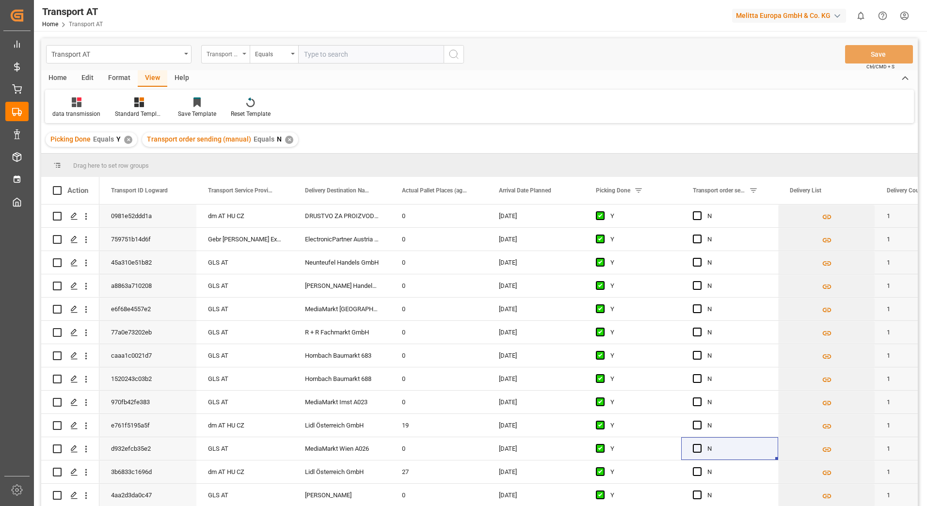
click at [242, 52] on div "Transport Service Provider" at bounding box center [225, 54] width 48 height 18
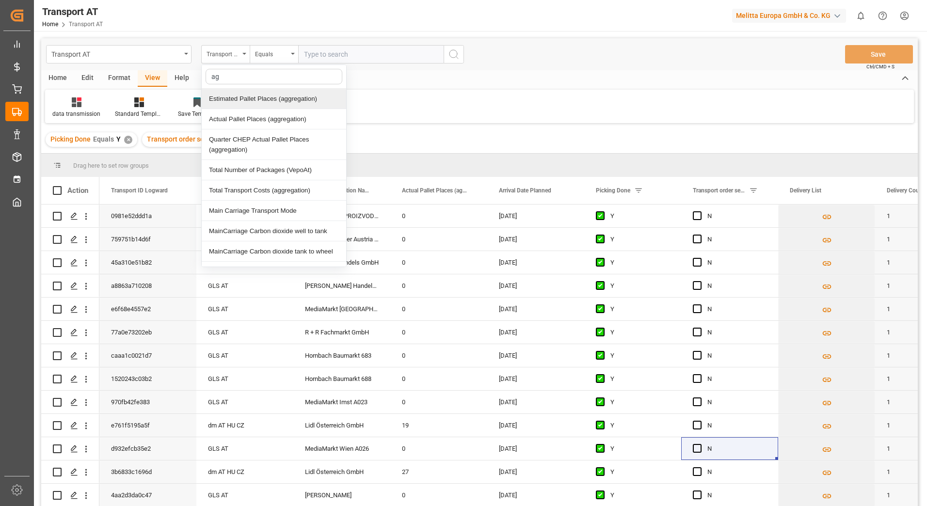
type input "agg"
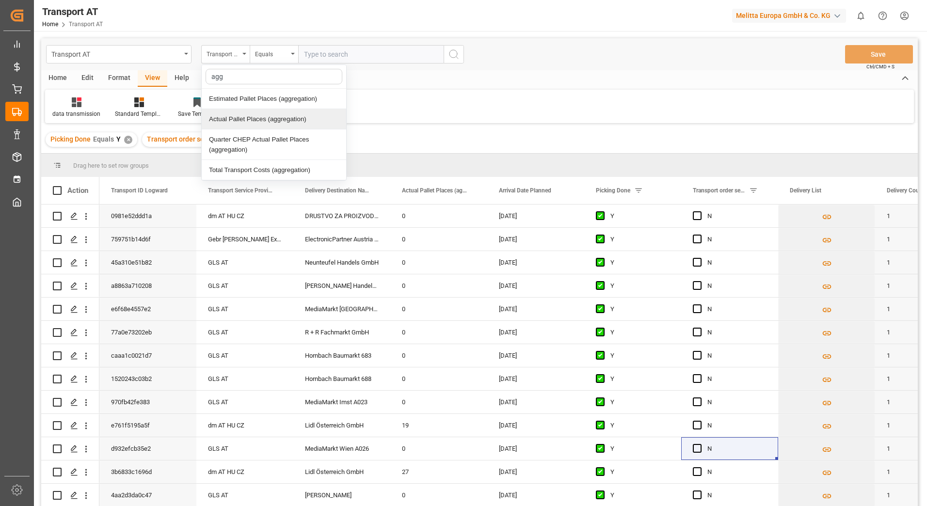
click at [252, 118] on div "Actual Pallet Places (aggregation)" at bounding box center [274, 119] width 144 height 20
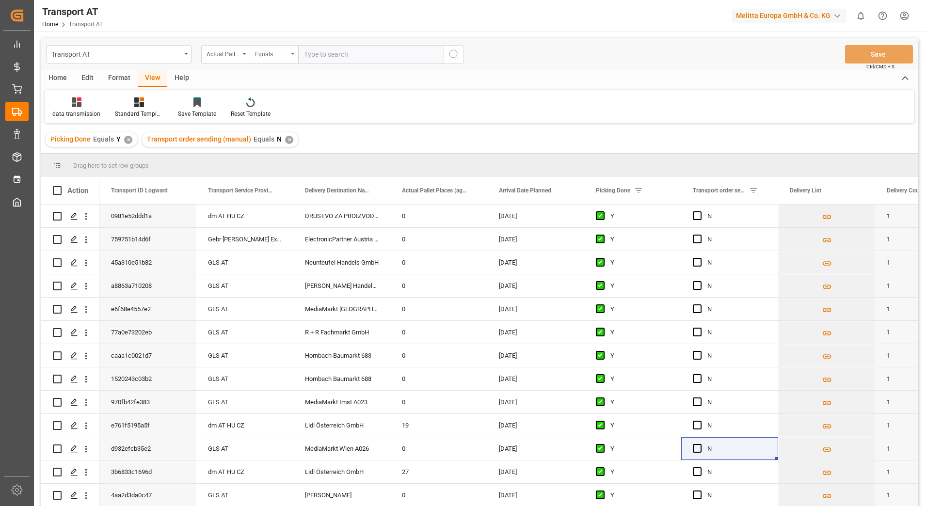
click at [287, 55] on div "Equals" at bounding box center [271, 52] width 33 height 11
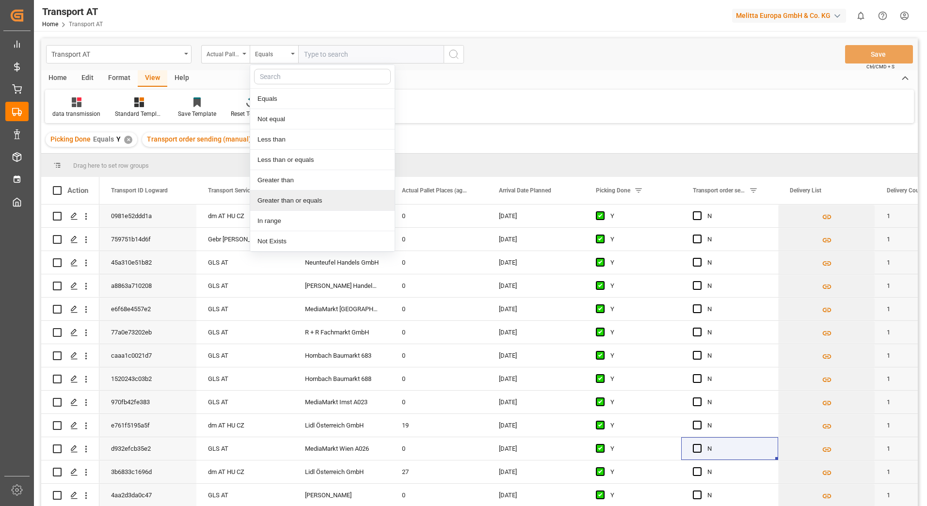
click at [297, 200] on div "Greater than or equals" at bounding box center [322, 200] width 144 height 20
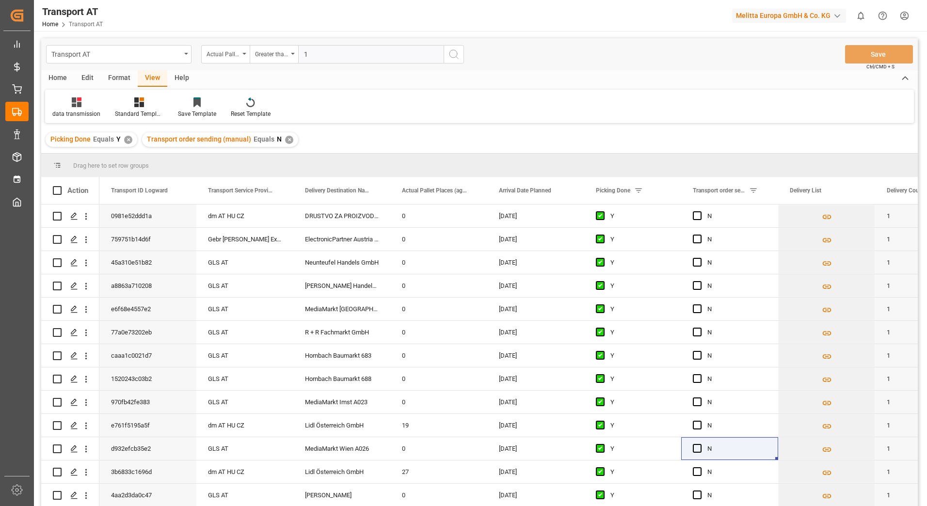
type input "1"
click at [451, 57] on icon "search button" at bounding box center [454, 54] width 12 height 12
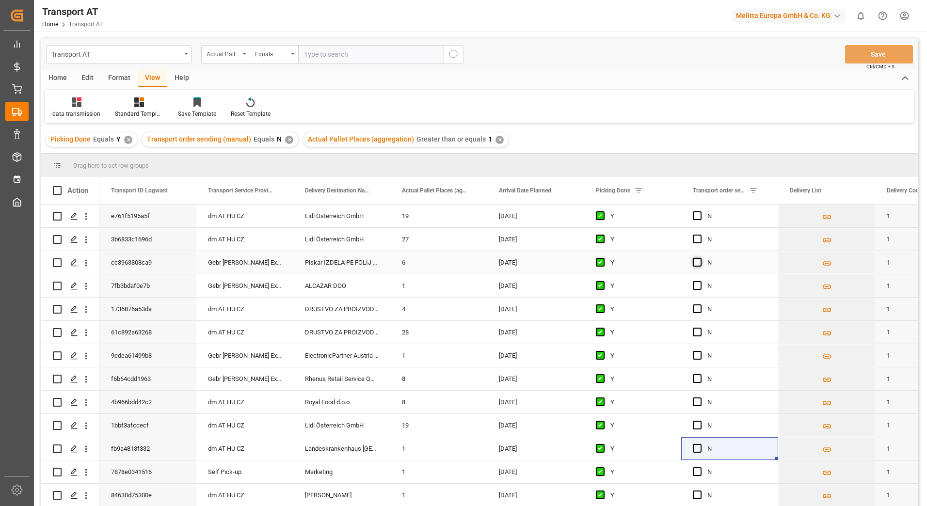
click at [696, 262] on span "Press SPACE to select this row." at bounding box center [696, 262] width 9 height 9
click at [700, 258] on input "Press SPACE to select this row." at bounding box center [700, 258] width 0 height 0
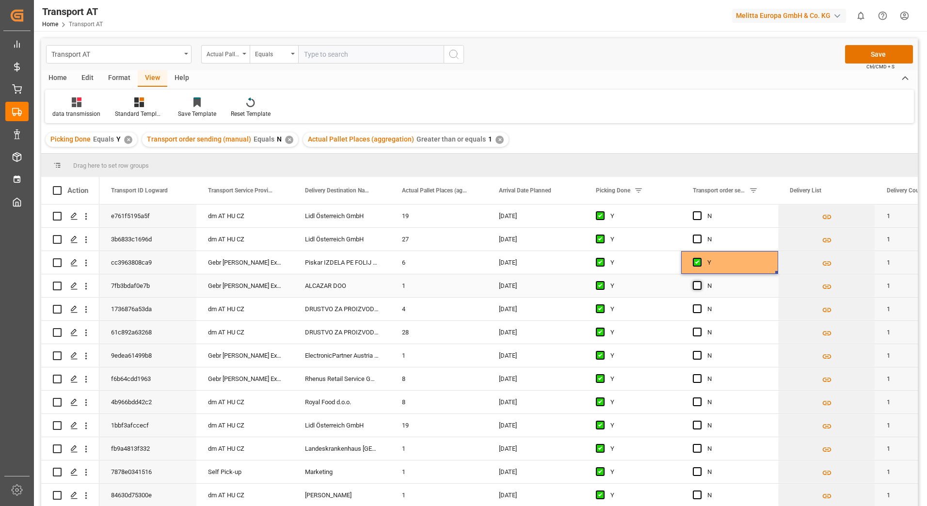
click at [695, 285] on span "Press SPACE to select this row." at bounding box center [696, 285] width 9 height 9
click at [700, 281] on input "Press SPACE to select this row." at bounding box center [700, 281] width 0 height 0
click at [696, 355] on span "Press SPACE to select this row." at bounding box center [696, 355] width 9 height 9
click at [700, 351] on input "Press SPACE to select this row." at bounding box center [700, 351] width 0 height 0
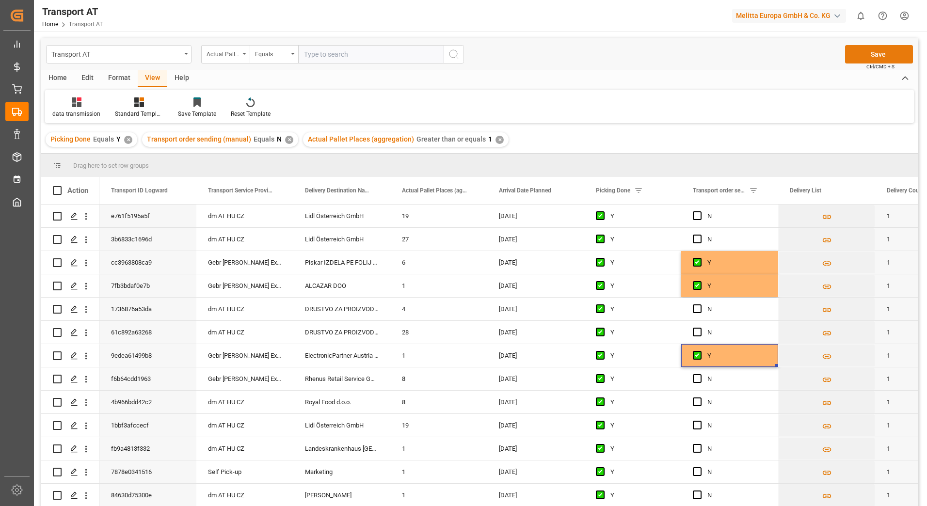
click at [865, 53] on button "Save" at bounding box center [879, 54] width 68 height 18
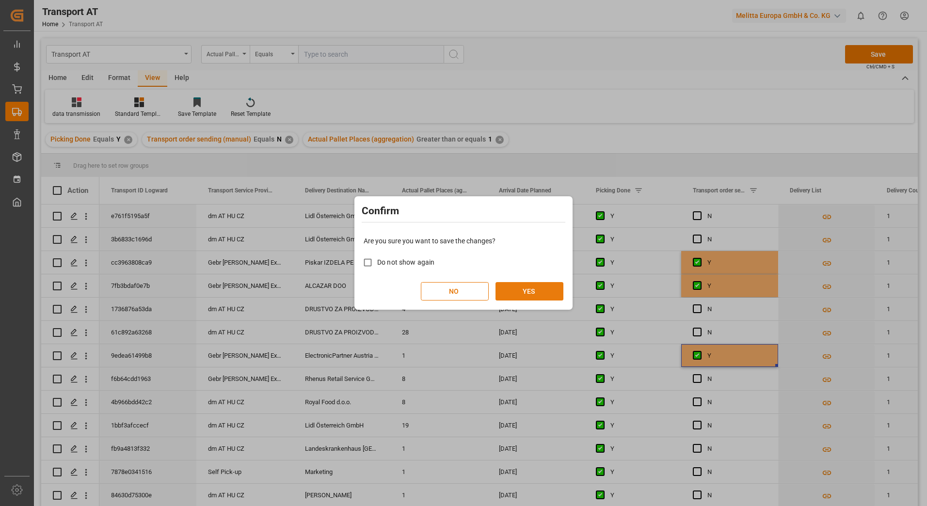
click at [535, 297] on button "YES" at bounding box center [529, 291] width 68 height 18
